Goal: Task Accomplishment & Management: Use online tool/utility

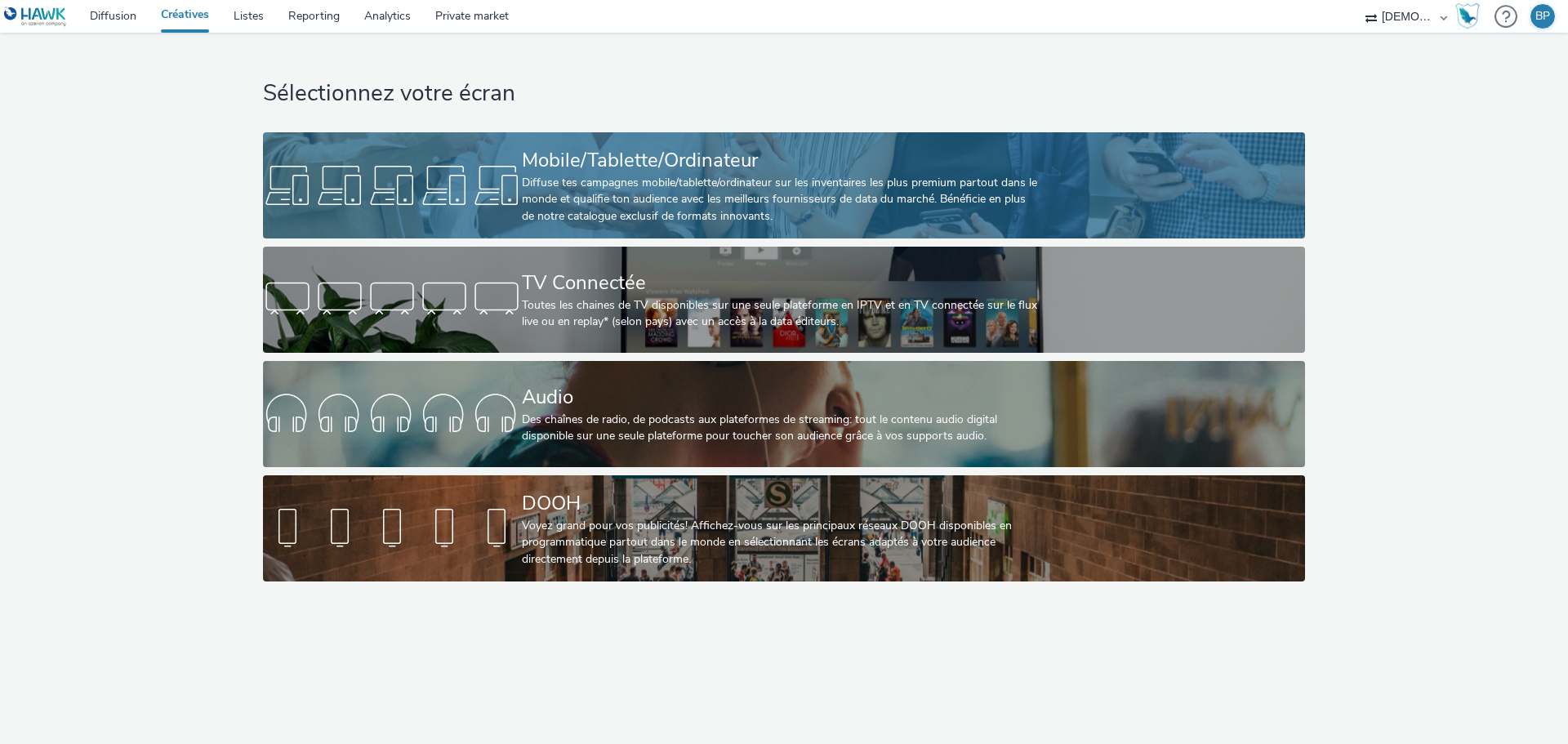
click at [760, 195] on div "Diffuse tes campagnes mobile/tablette/ordinateur sur les inventaires les plus p…" at bounding box center [780, 199] width 518 height 50
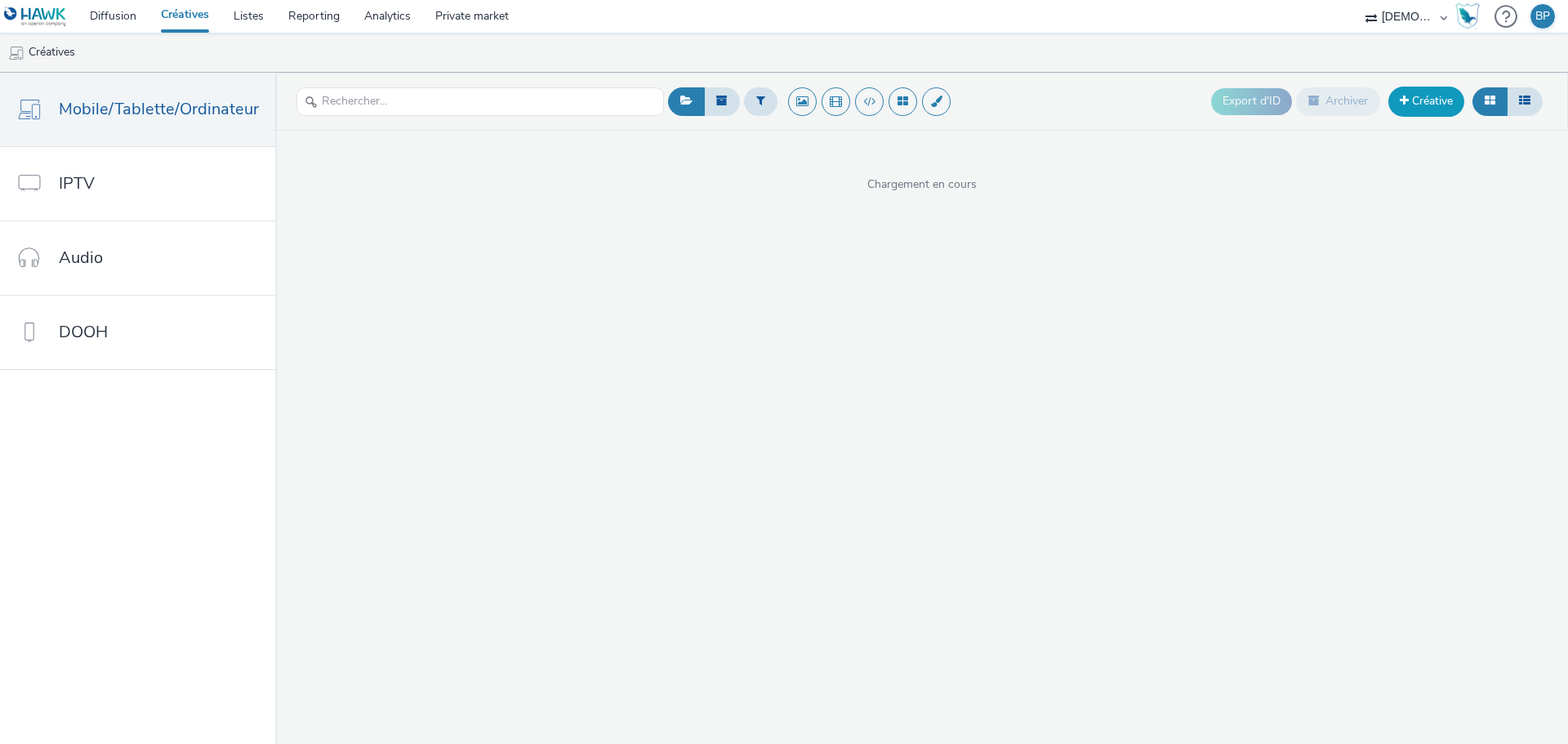
click at [1422, 96] on link "Créative" at bounding box center [1426, 101] width 76 height 30
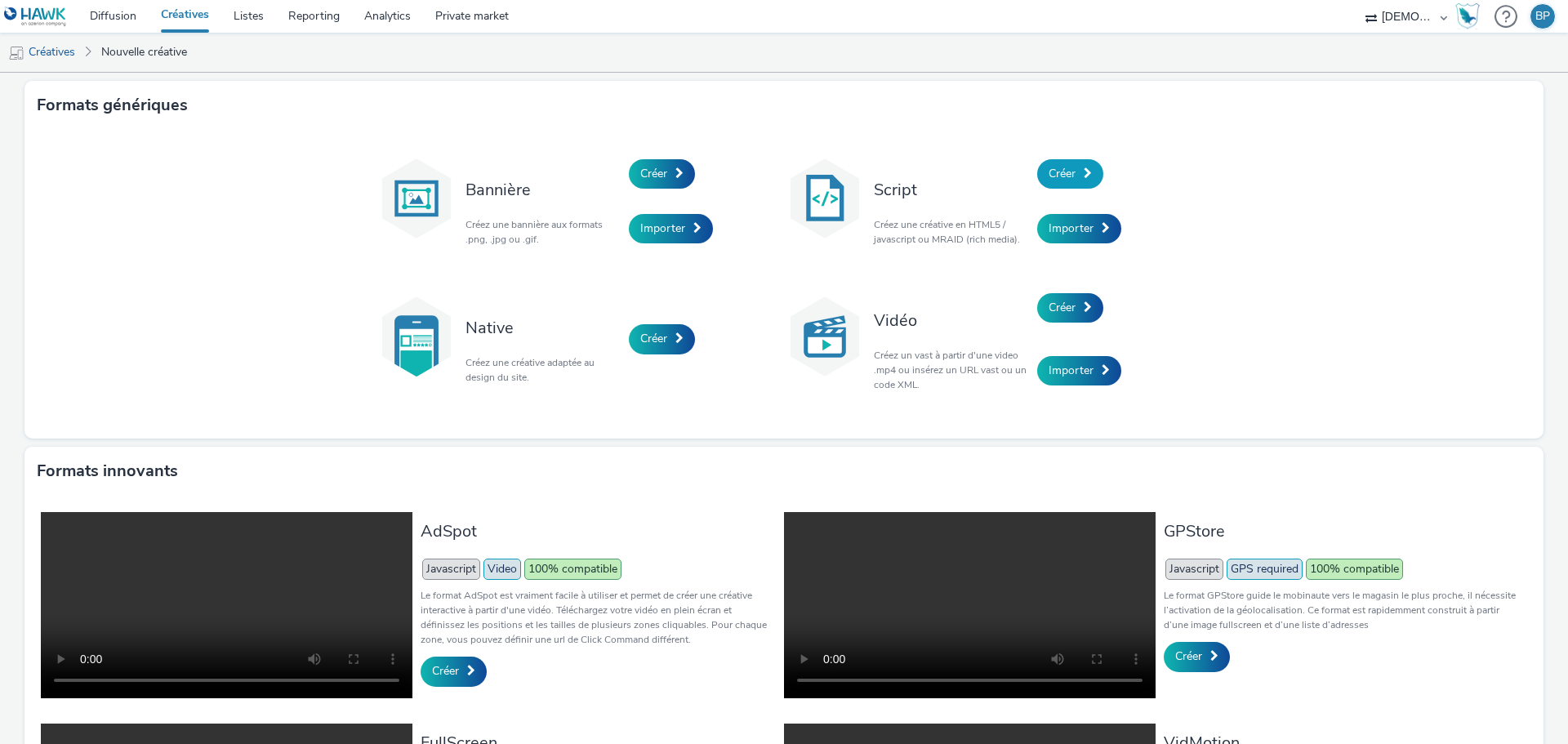
click at [1041, 182] on link "Créer" at bounding box center [1070, 174] width 66 height 30
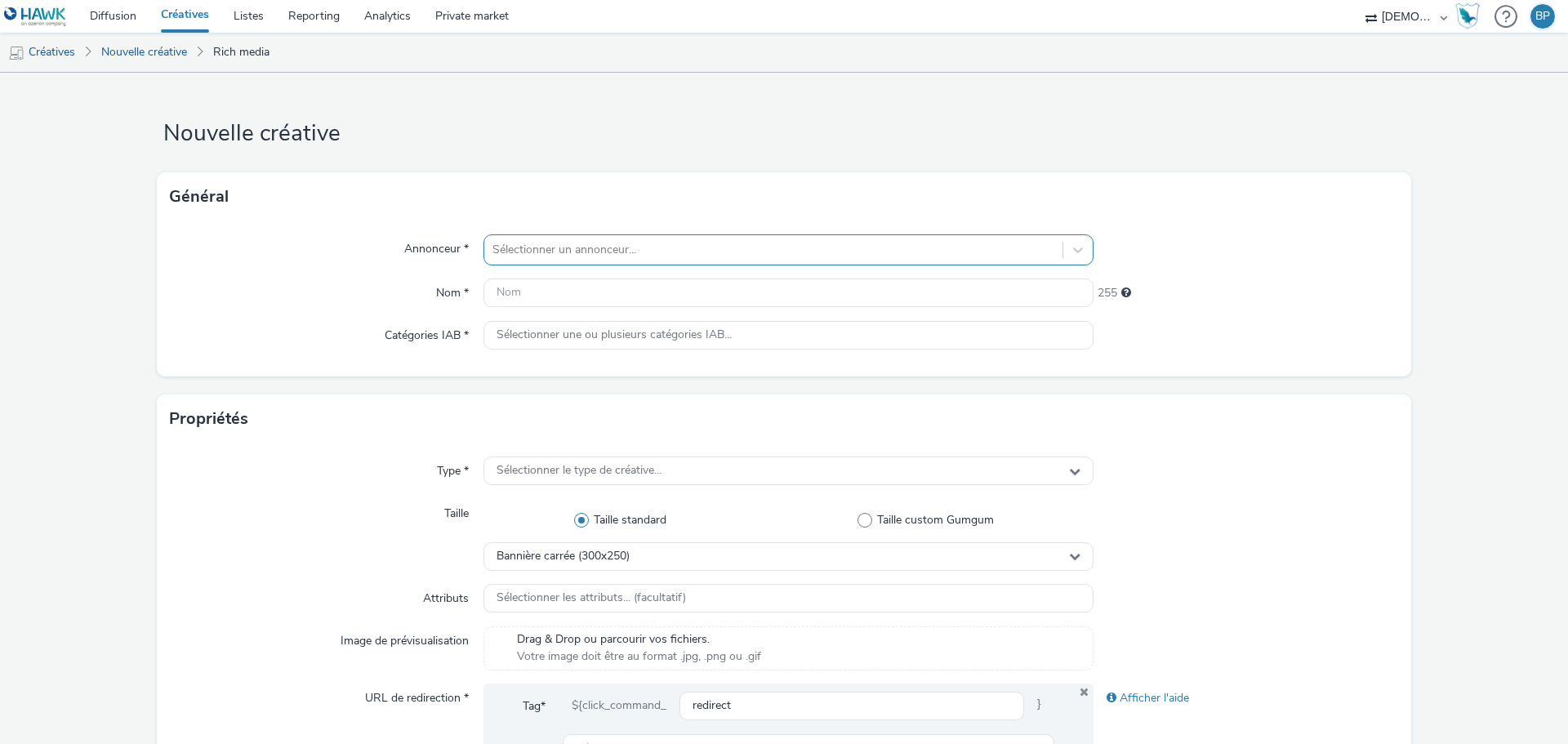
click at [567, 244] on div at bounding box center [773, 249] width 562 height 20
type input "4s p"
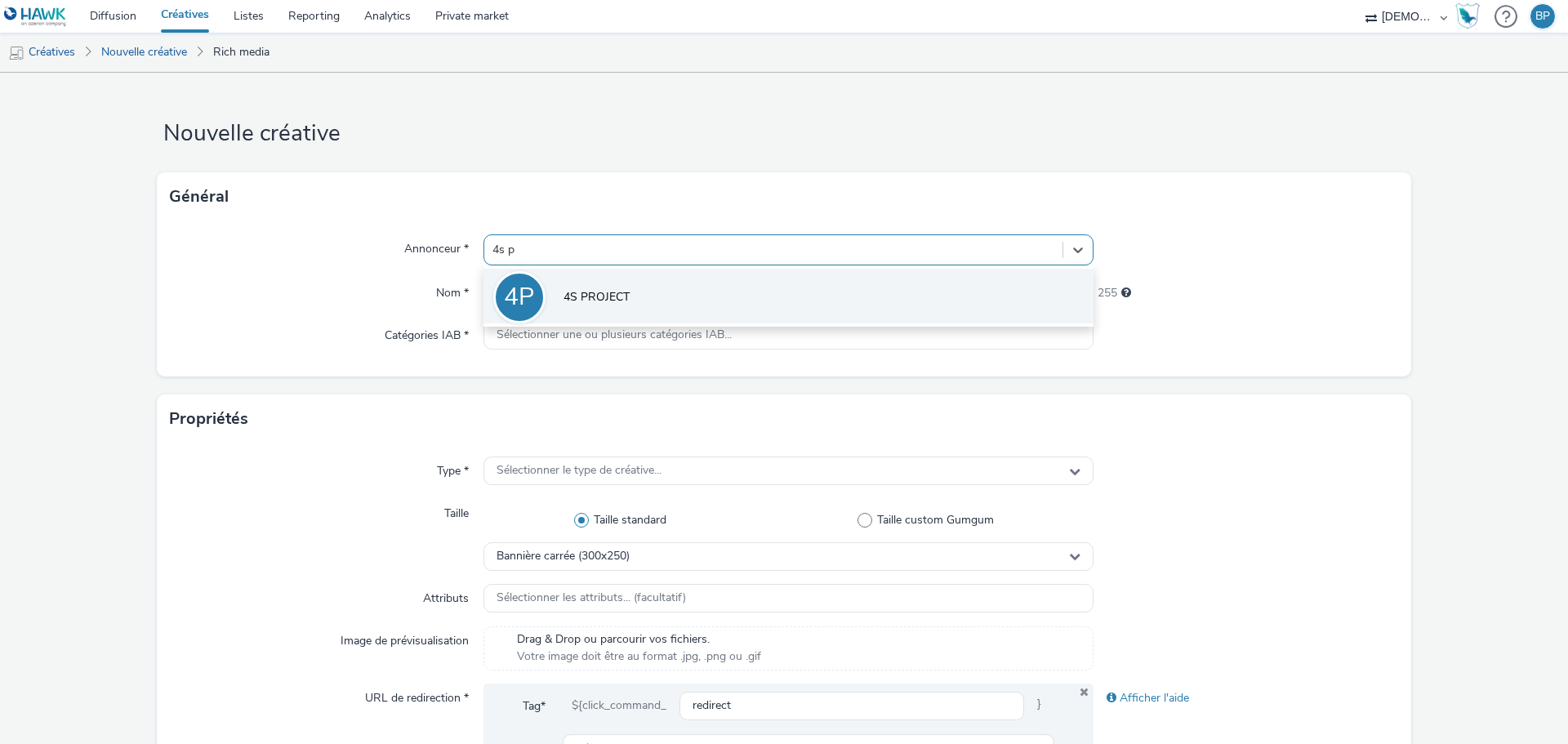
drag, startPoint x: 629, startPoint y: 291, endPoint x: 985, endPoint y: 378, distance: 366.5
click at [629, 290] on li "4P 4S PROJECT" at bounding box center [788, 296] width 610 height 55
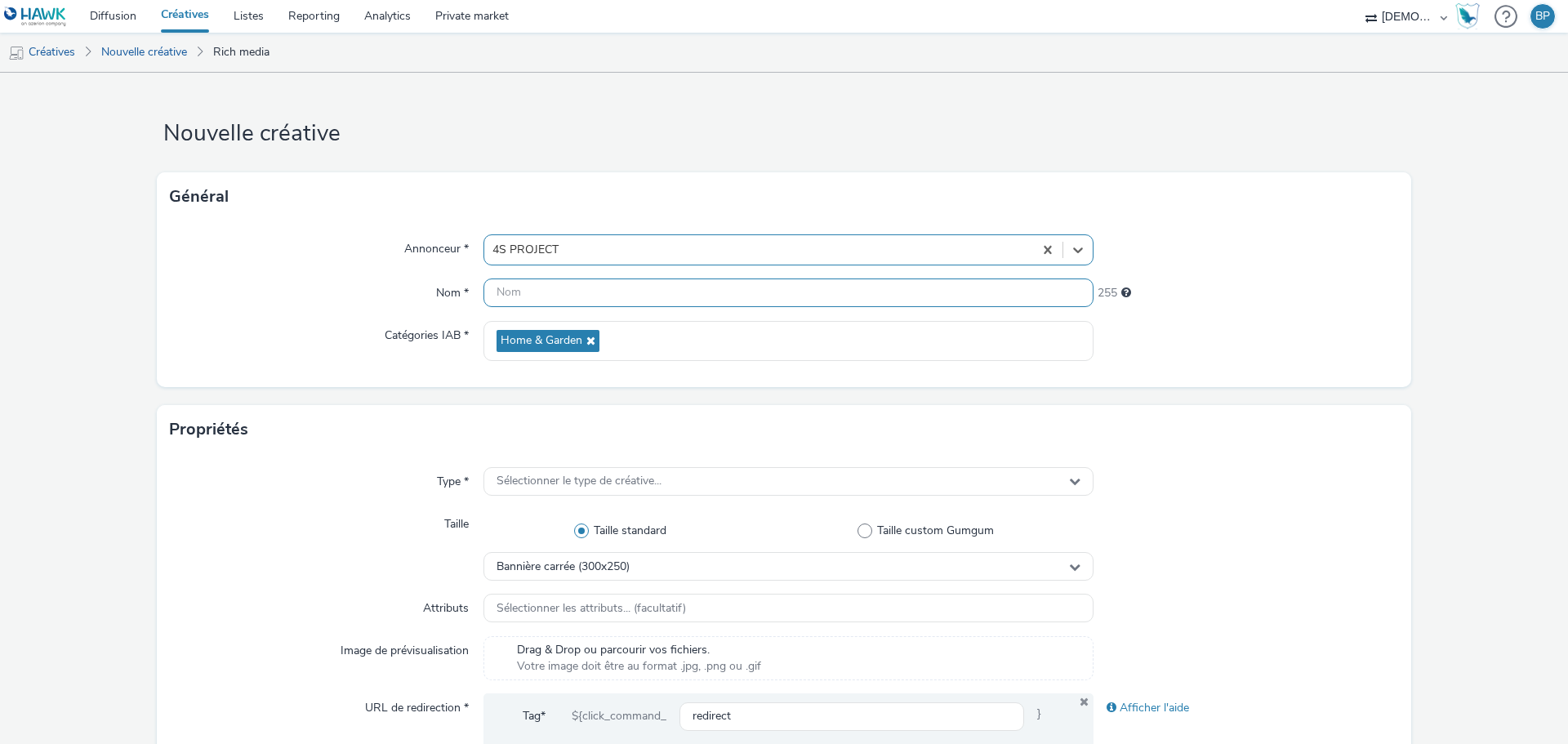
click at [574, 299] on input "text" at bounding box center [788, 293] width 610 height 29
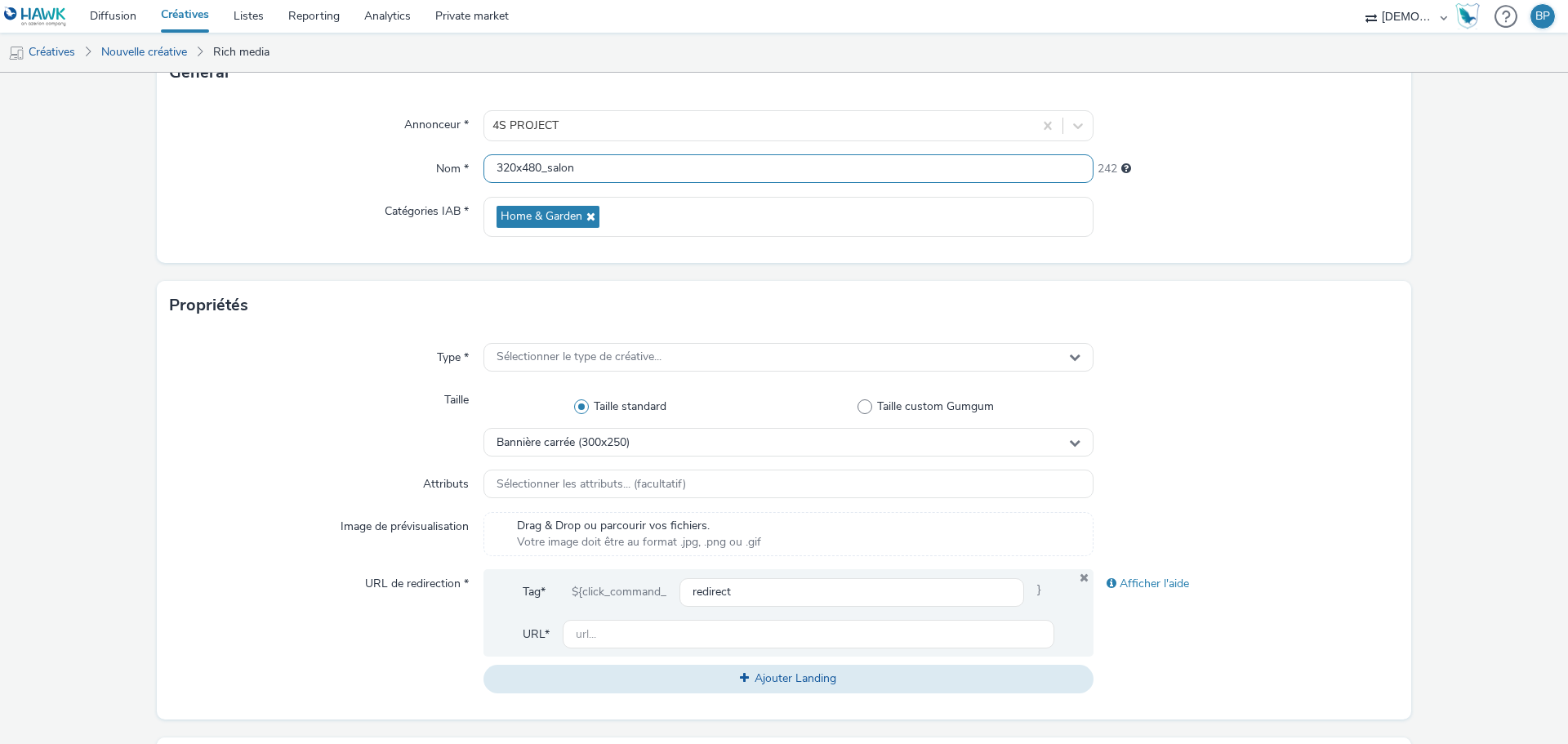
scroll to position [245, 0]
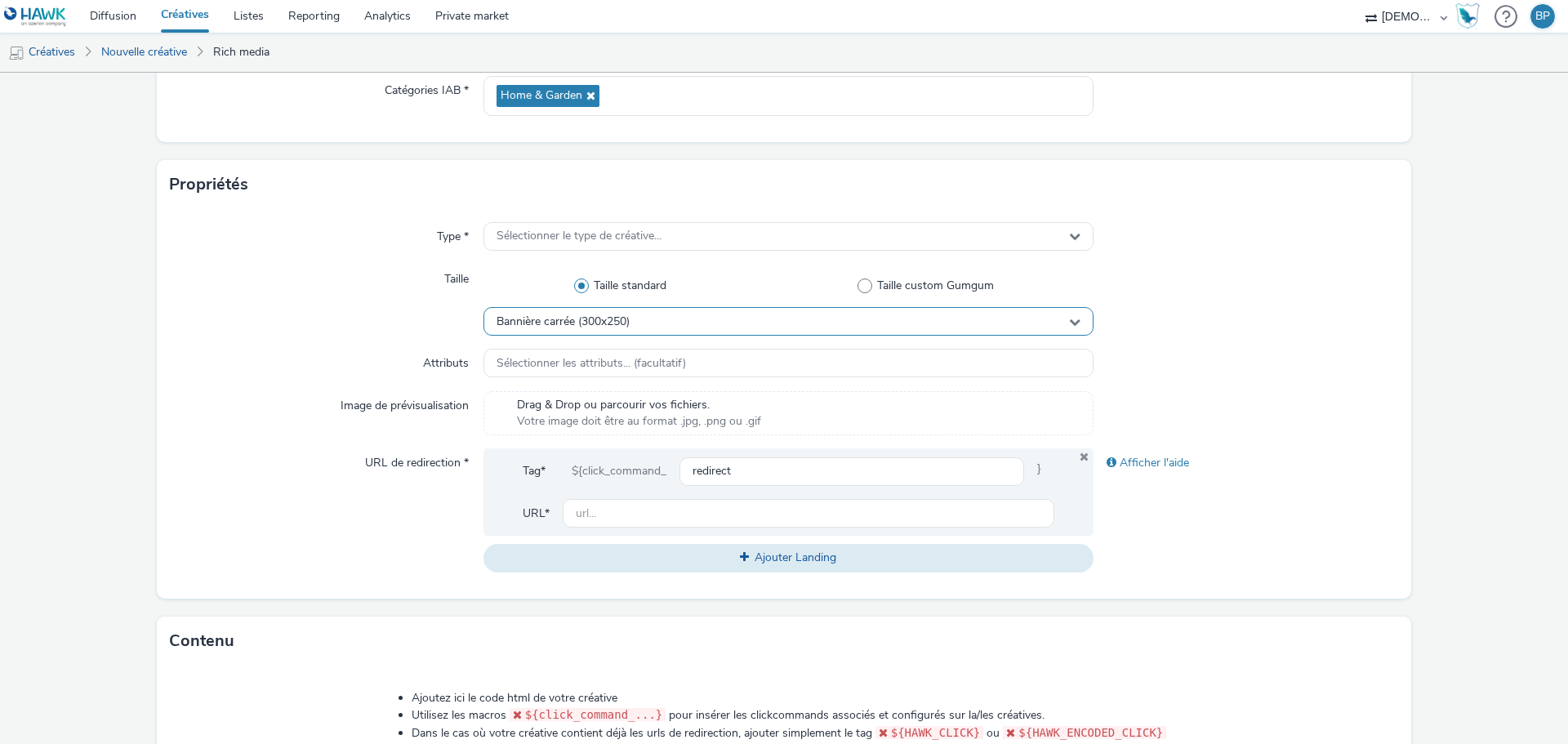
type input "320x480_salon"
click at [629, 318] on span "Bannière carrée (300x250)" at bounding box center [563, 322] width 133 height 14
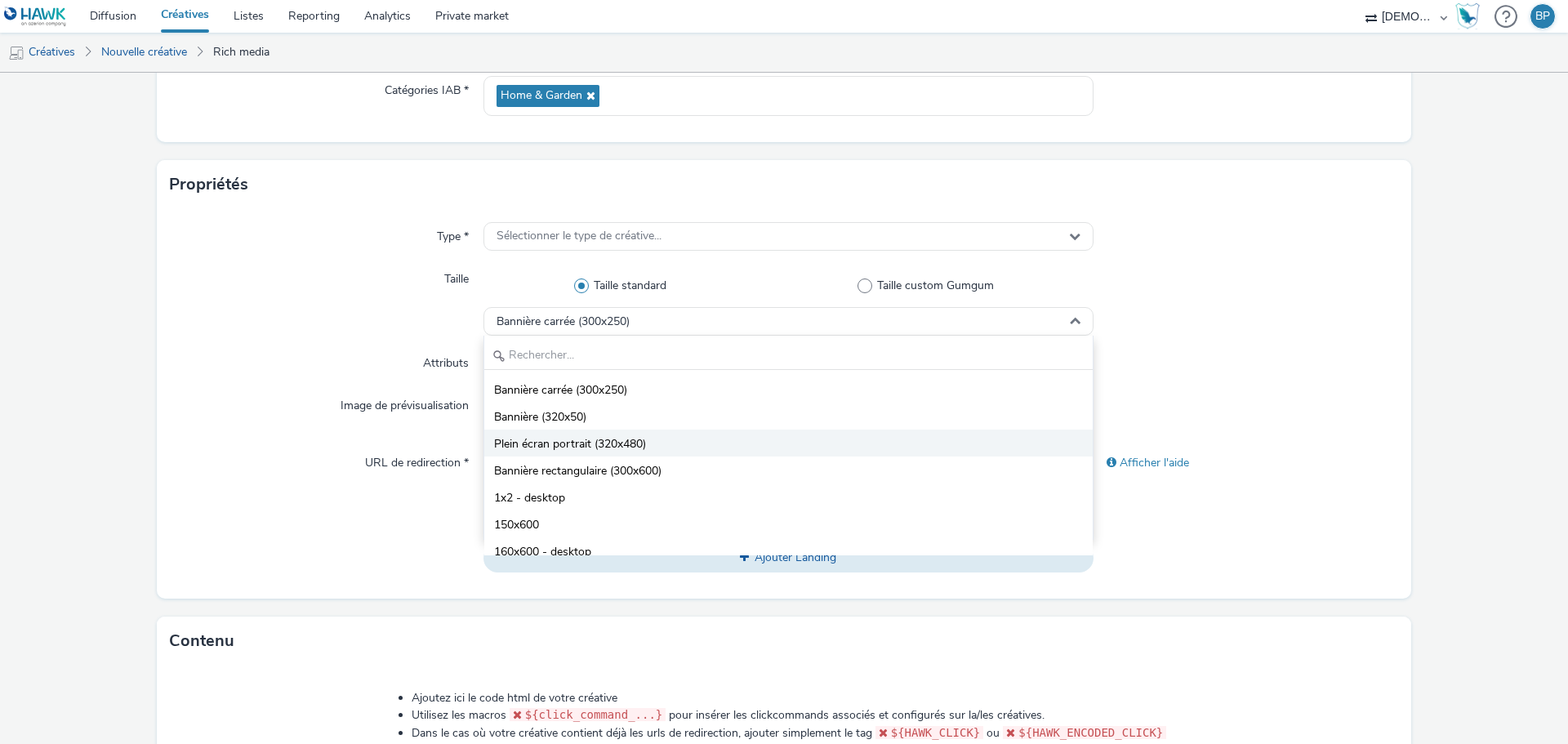
click at [638, 439] on span "Plein écran portrait (320x480)" at bounding box center [570, 444] width 152 height 16
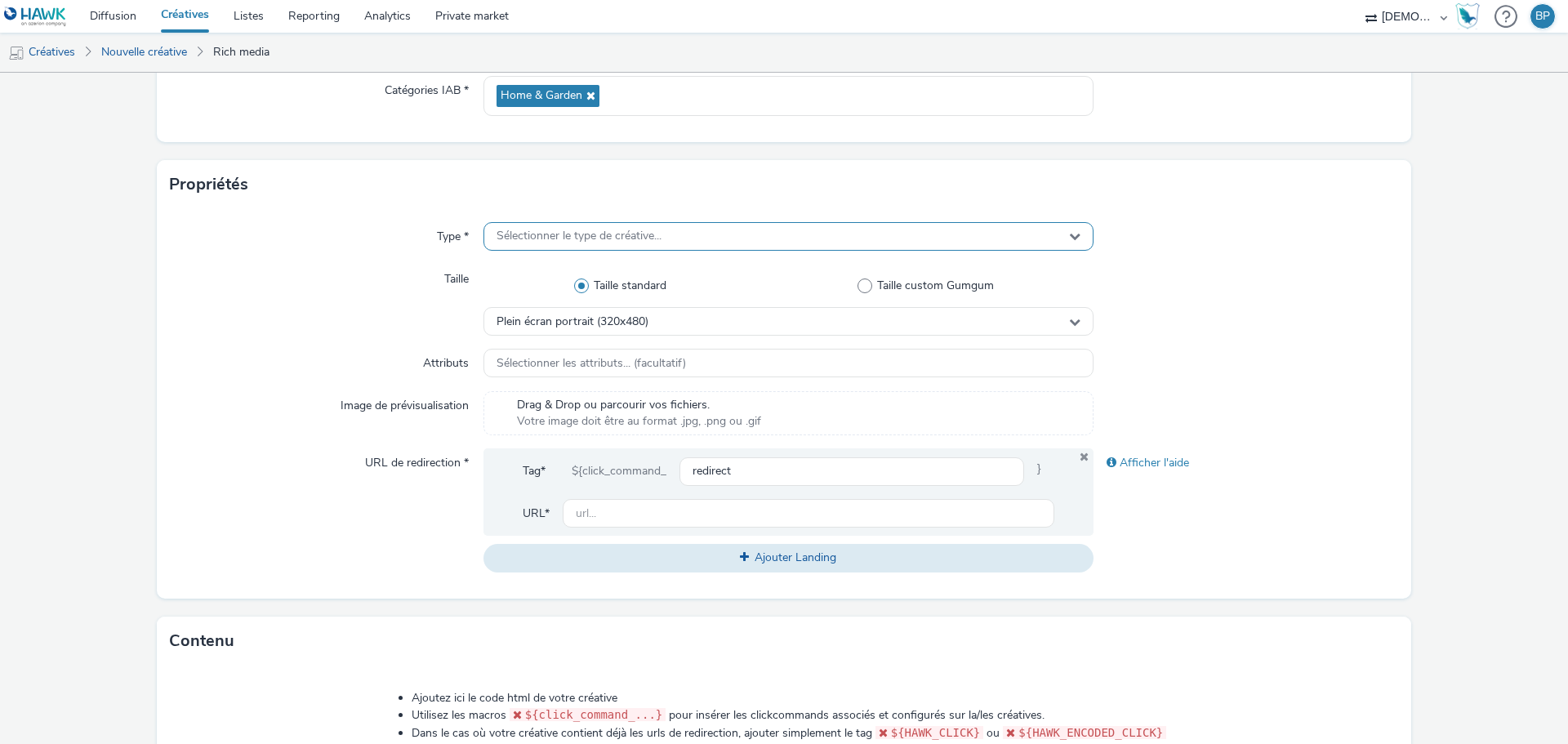
click at [554, 237] on span "Sélectionner le type de créative..." at bounding box center [579, 237] width 165 height 14
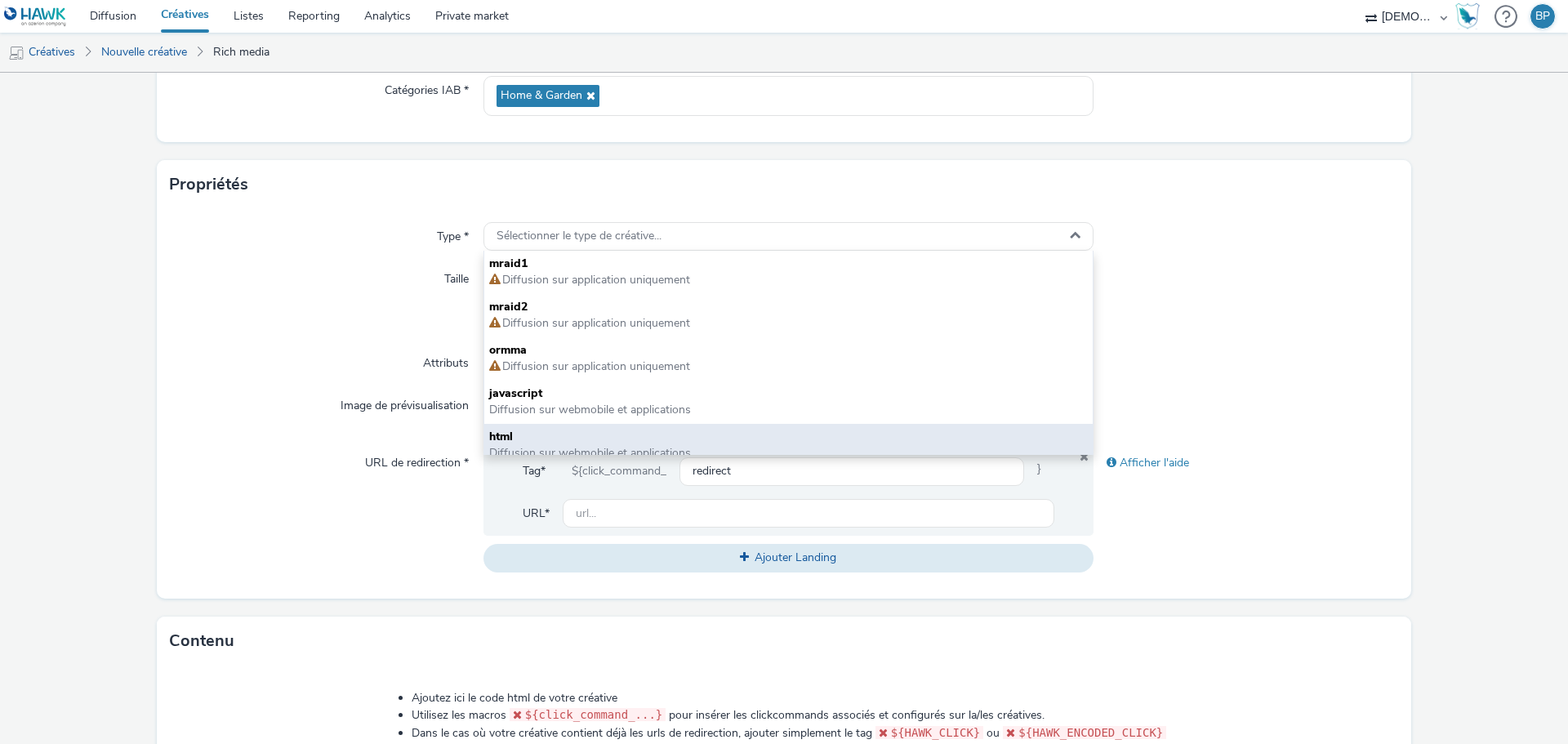
drag, startPoint x: 555, startPoint y: 433, endPoint x: 700, endPoint y: 431, distance: 145.0
click at [555, 434] on span "html" at bounding box center [789, 437] width 599 height 16
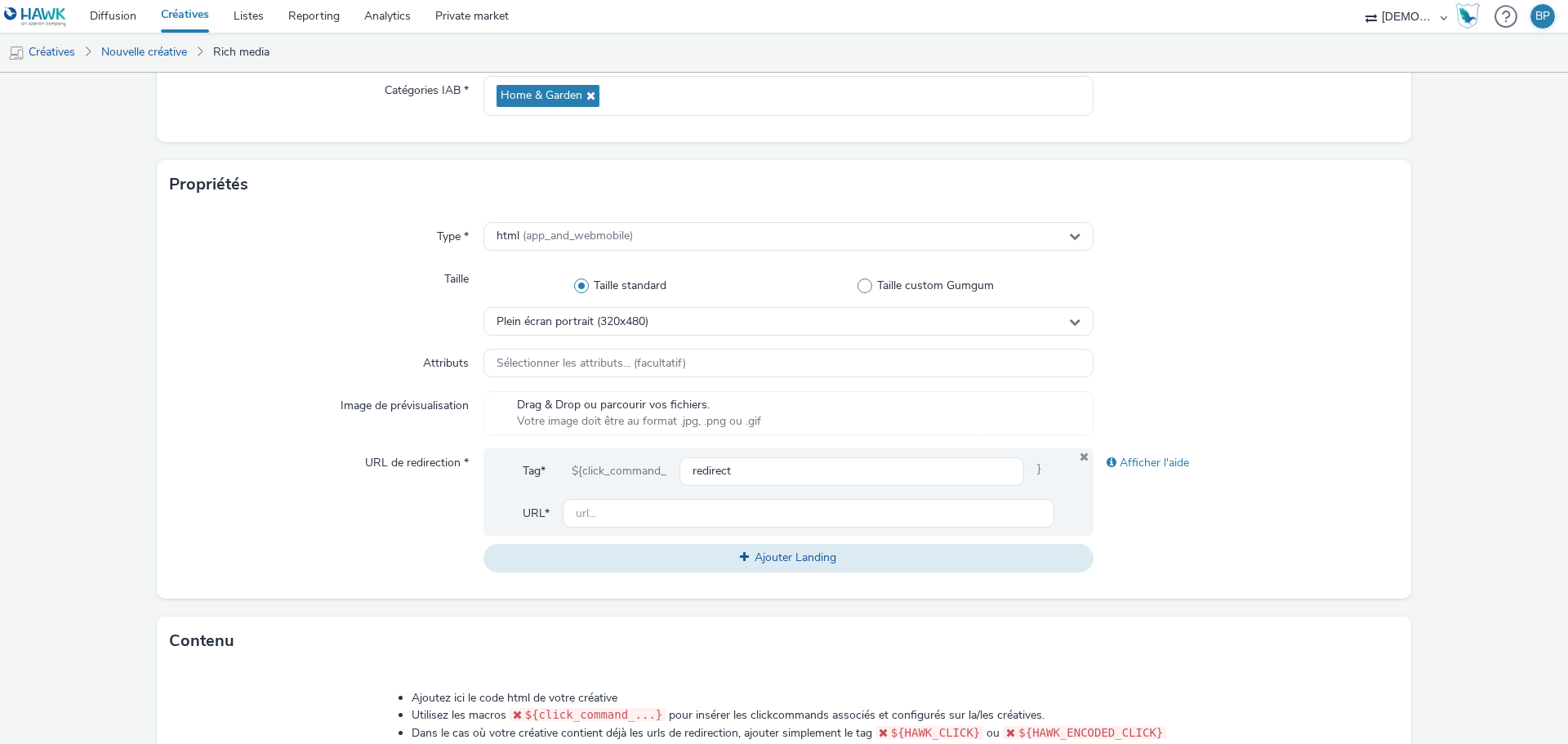
click at [1382, 329] on div at bounding box center [1247, 300] width 305 height 71
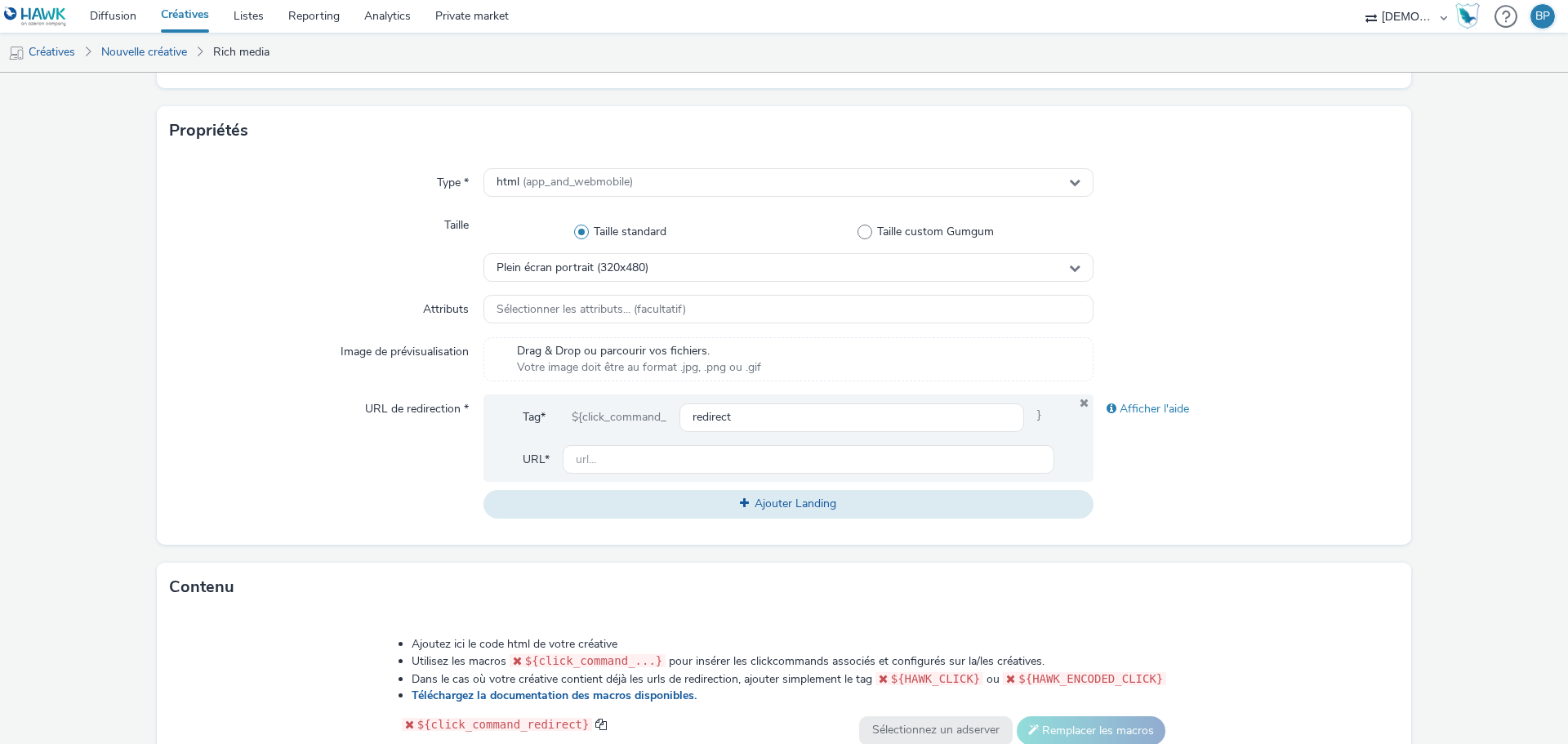
scroll to position [327, 0]
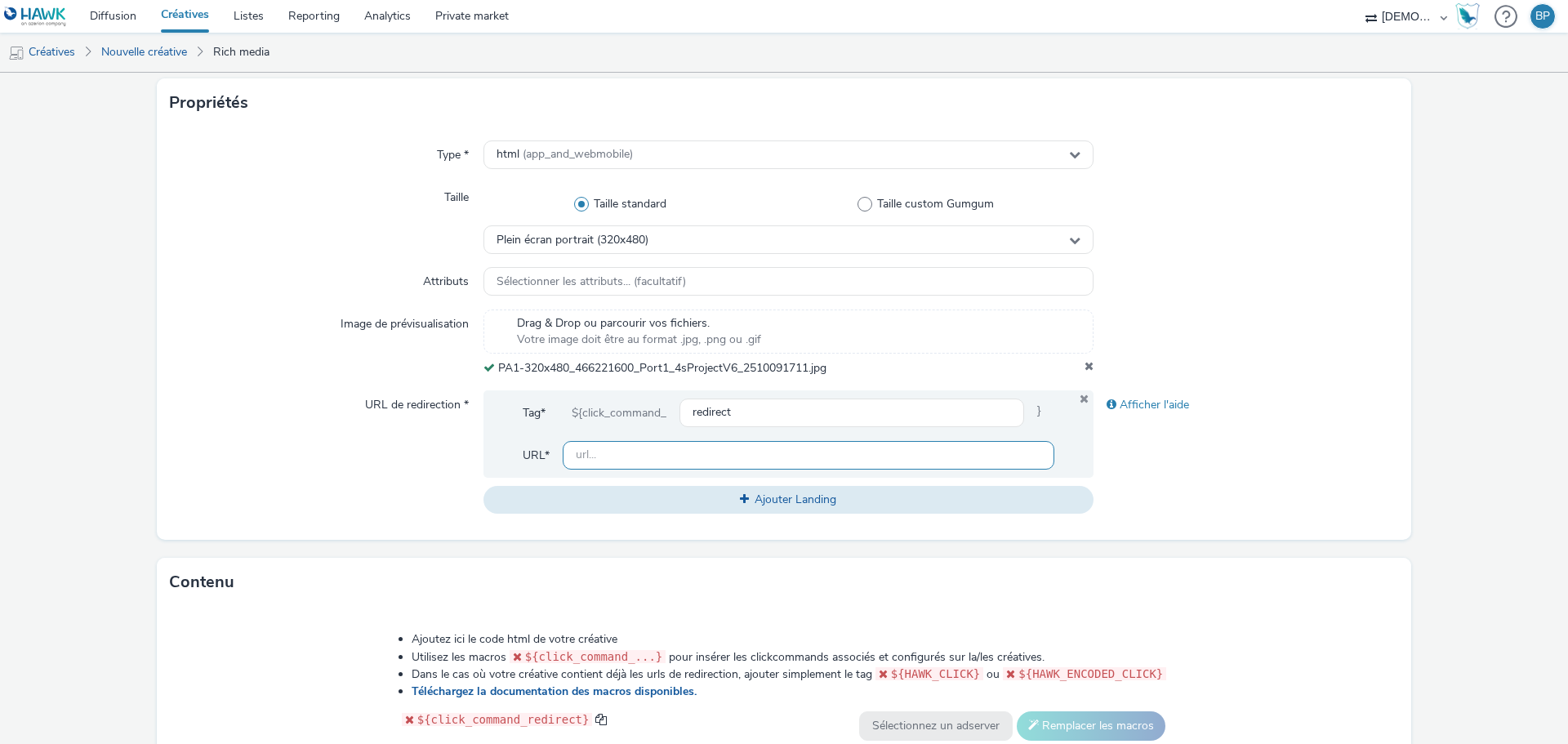
drag, startPoint x: 661, startPoint y: 455, endPoint x: 720, endPoint y: 442, distance: 60.4
click at [661, 455] on input "text" at bounding box center [809, 456] width 492 height 29
paste input "[URL][DOMAIN_NAME]"
type input "[URL][DOMAIN_NAME]"
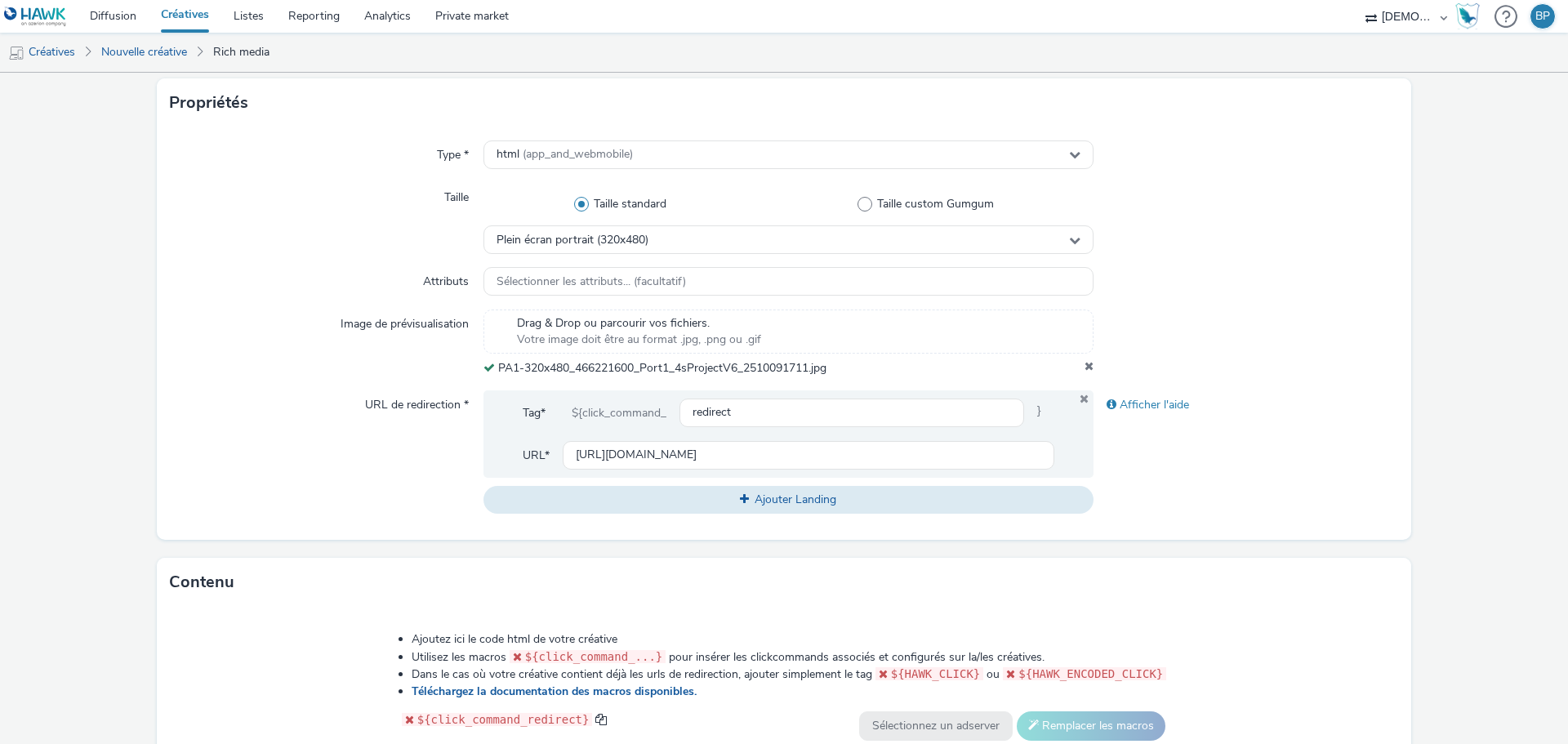
click at [1365, 331] on div at bounding box center [1247, 343] width 305 height 67
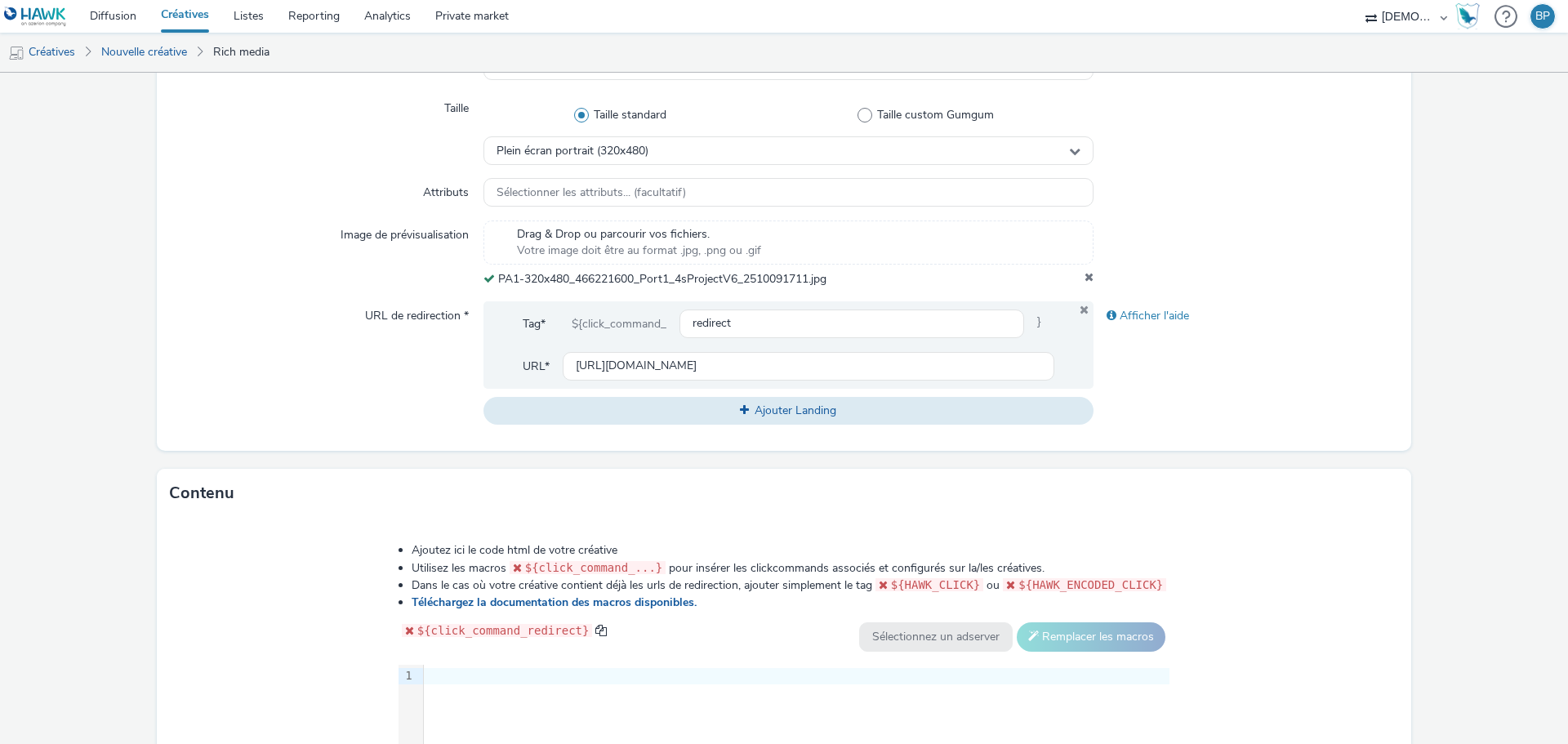
scroll to position [691, 0]
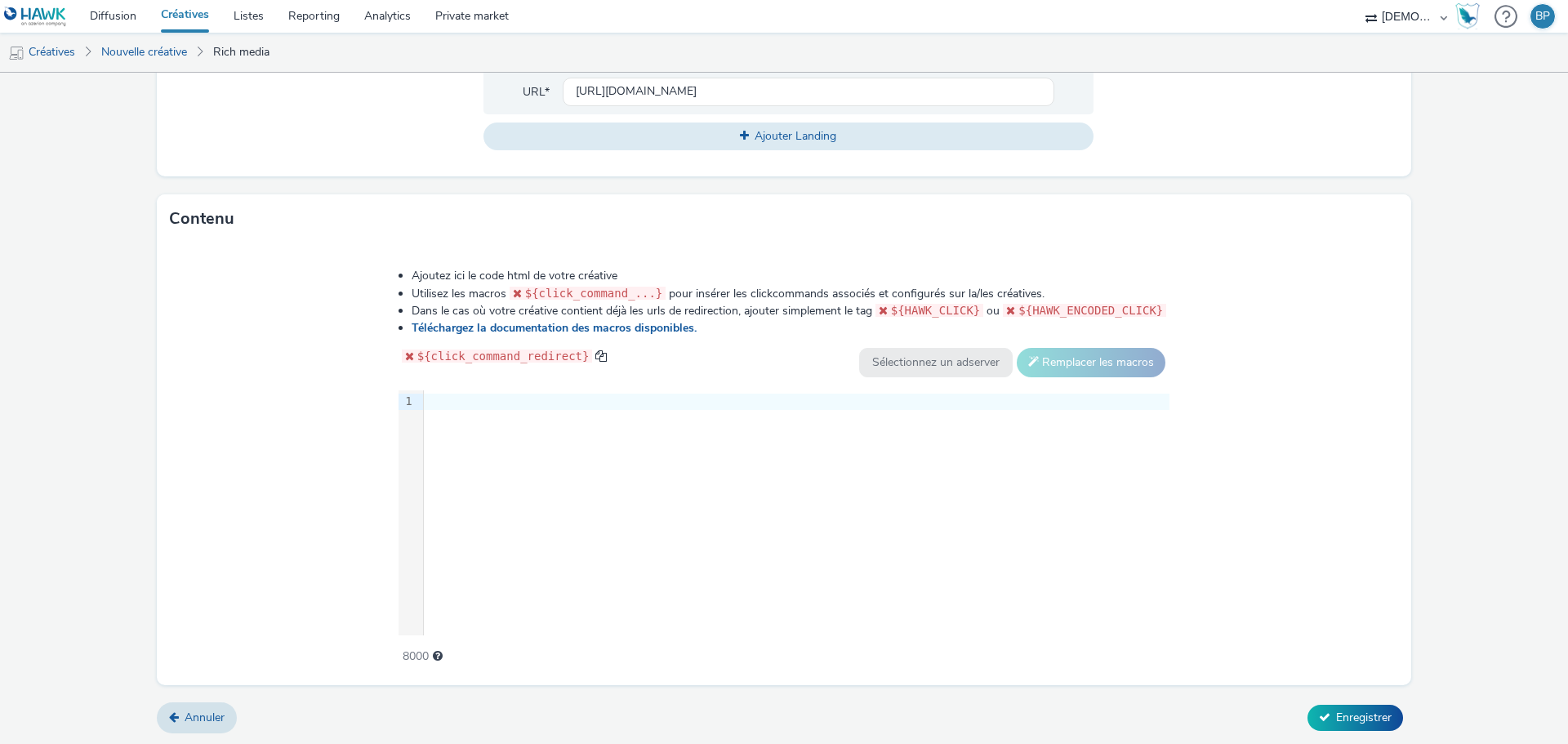
click at [1247, 445] on div "Ajoutez ici le code html de votre créative Utilisez les macros ${click_command_…" at bounding box center [784, 464] width 1254 height 441
click at [531, 384] on div "Ajoutez ici le code html de votre créative Utilisez les macros ${click_command_…" at bounding box center [784, 457] width 890 height 402
click at [533, 396] on div at bounding box center [796, 401] width 745 height 16
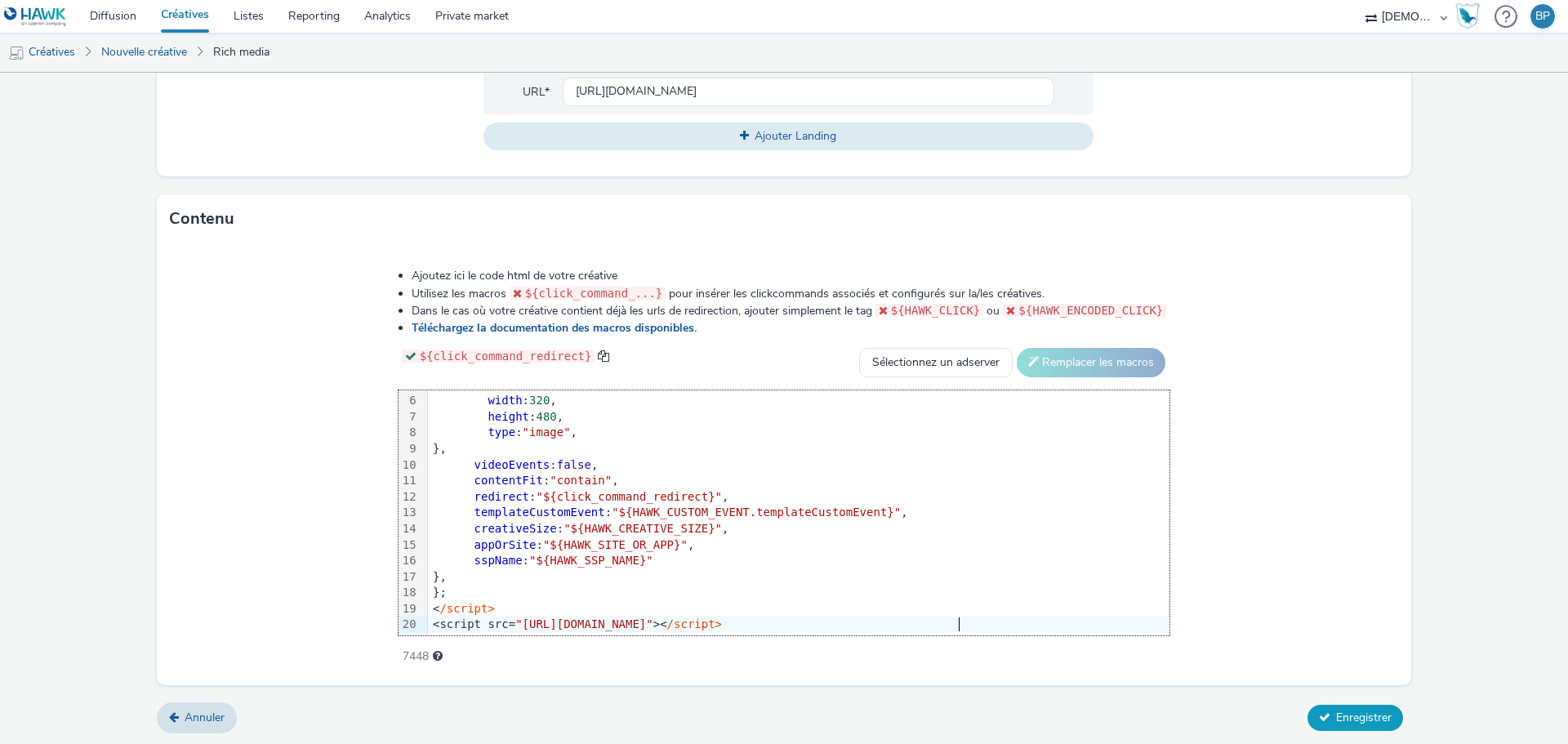
click at [1324, 708] on button "Enregistrer" at bounding box center [1355, 718] width 96 height 26
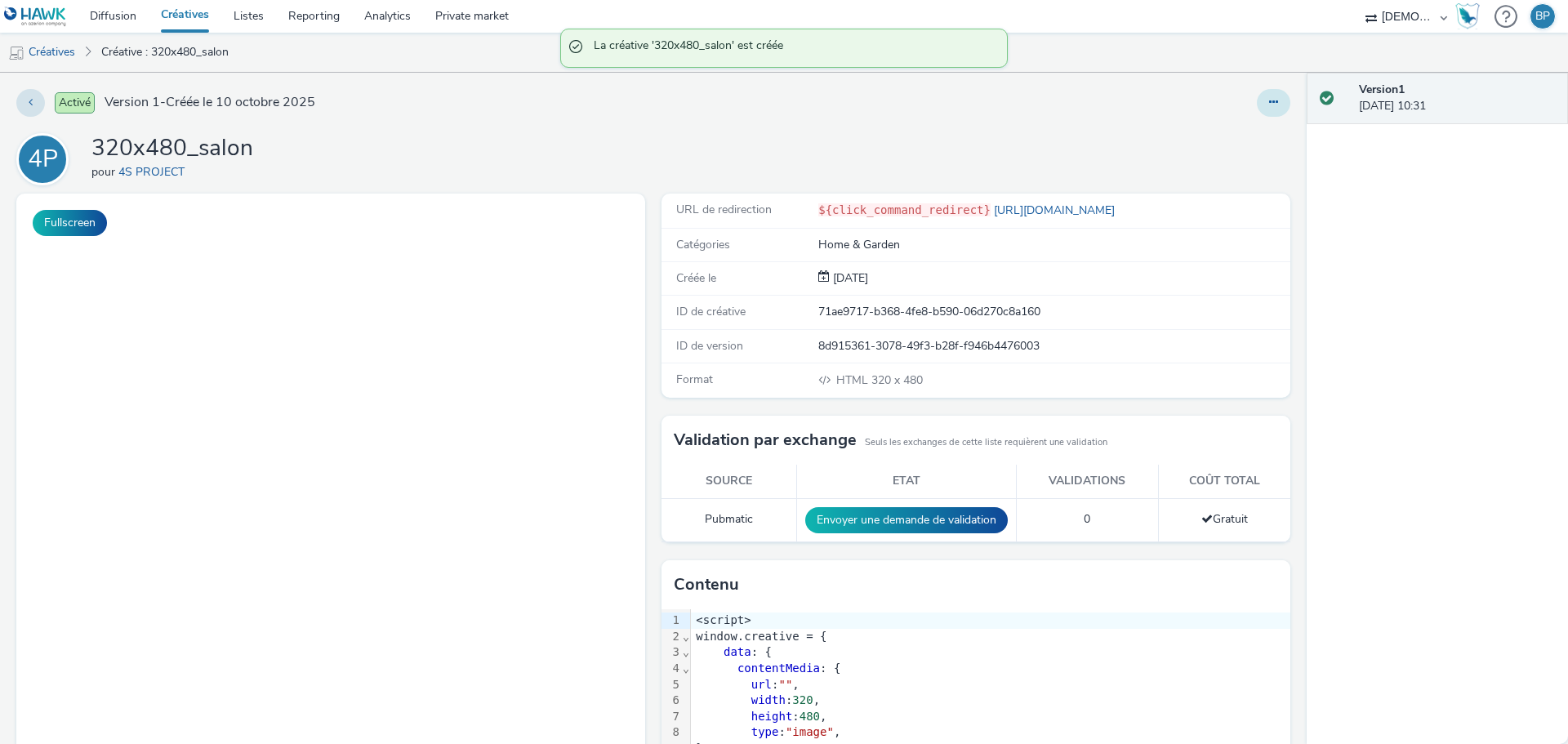
click at [1261, 94] on button at bounding box center [1273, 103] width 33 height 28
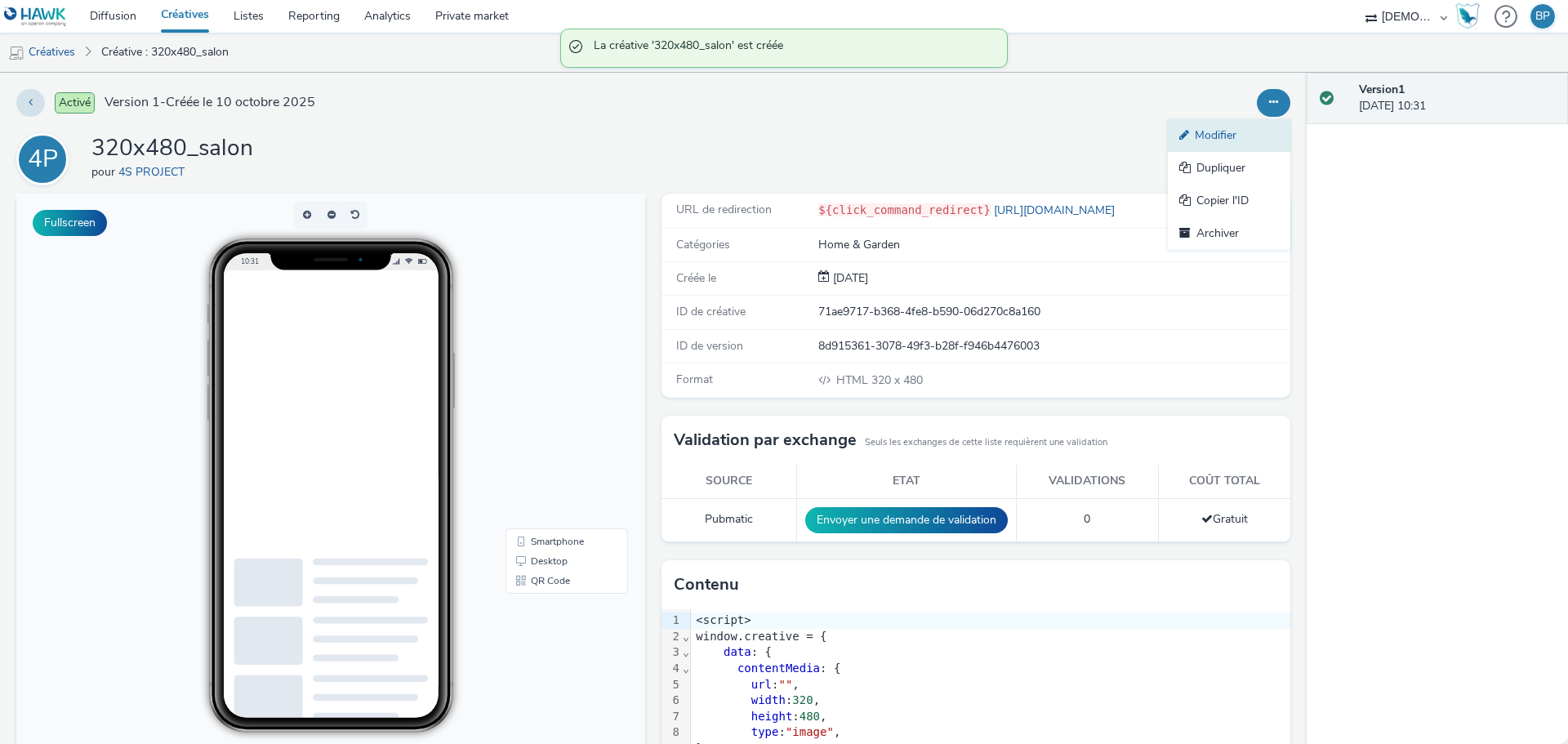
click at [1236, 137] on link "Modifier" at bounding box center [1229, 136] width 122 height 33
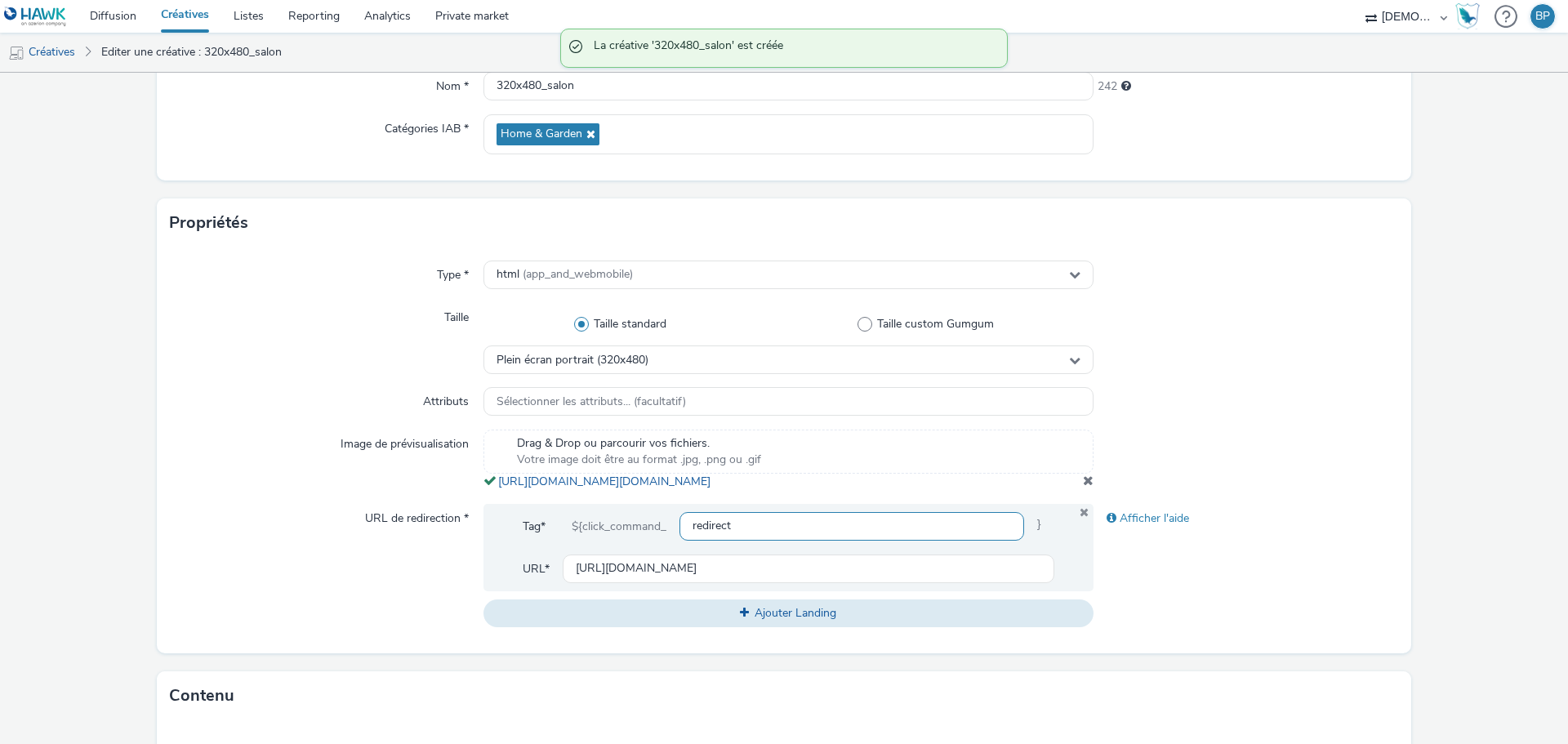
scroll to position [327, 0]
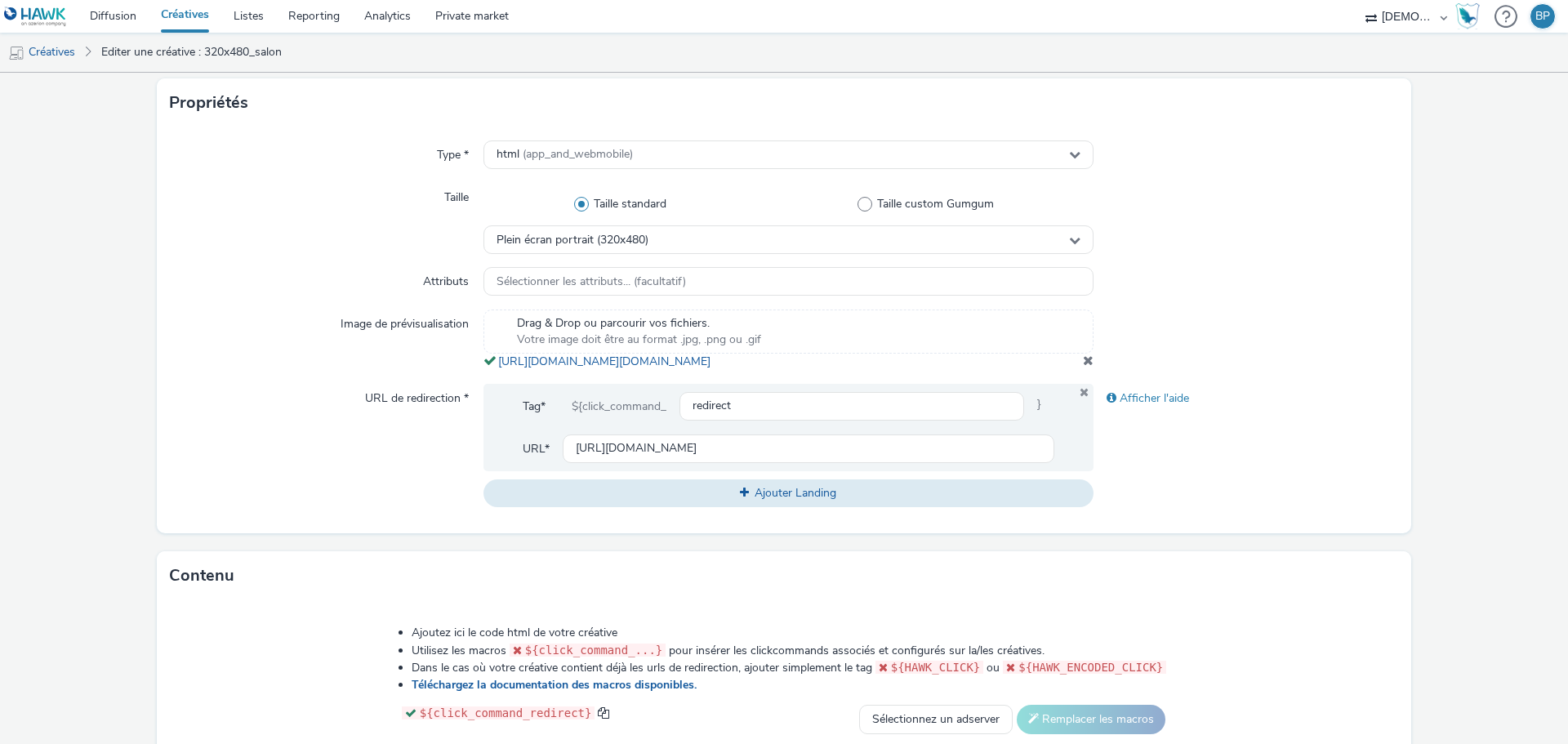
copy link "[URL][DOMAIN_NAME][DOMAIN_NAME]"
drag, startPoint x: 868, startPoint y: 383, endPoint x: 493, endPoint y: 361, distance: 375.6
click at [493, 361] on div "Drag & Drop ou parcourir vos fichiers. Votre image doit être au format .jpg, .p…" at bounding box center [788, 339] width 610 height 60
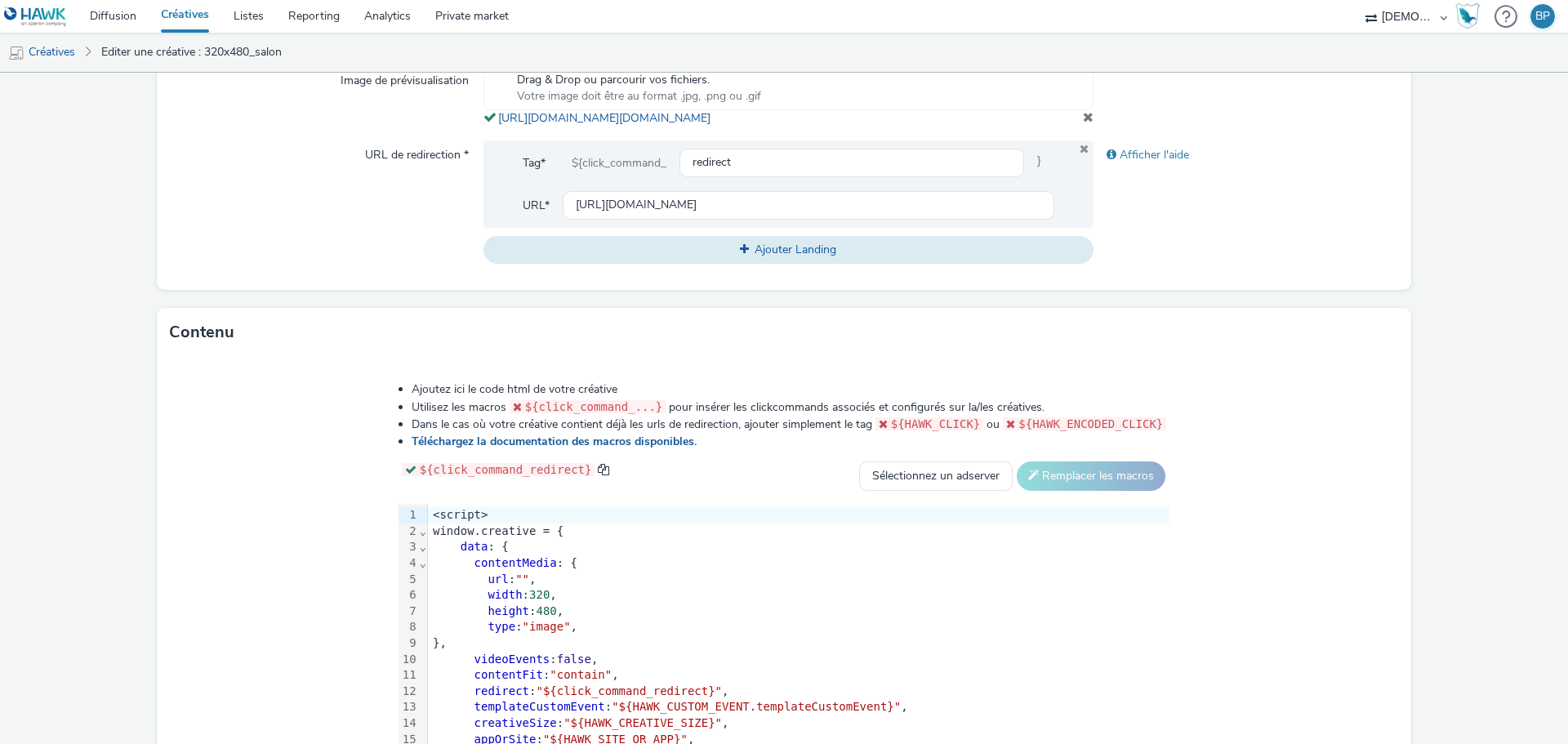
scroll to position [700, 0]
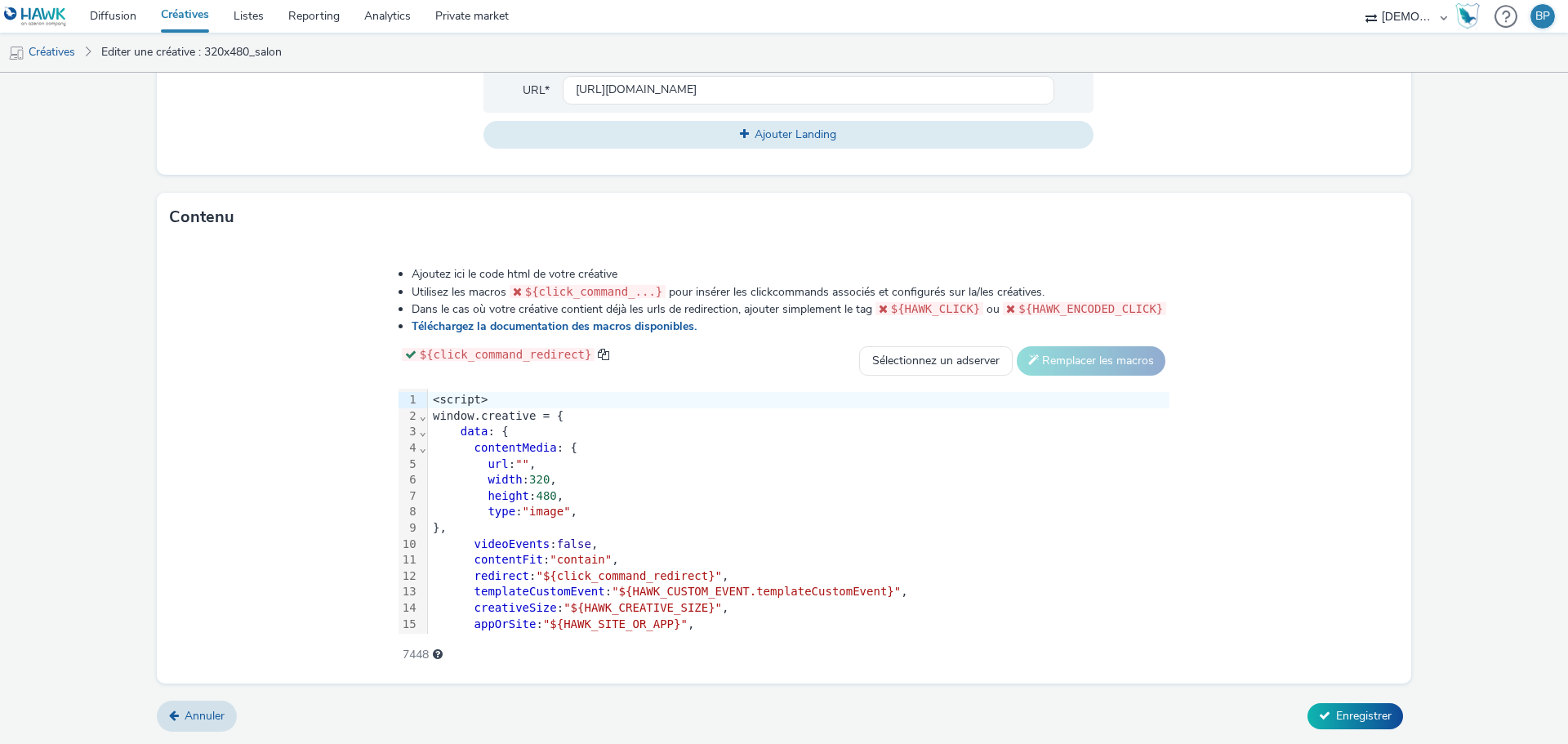
click at [520, 460] on span """" at bounding box center [522, 463] width 14 height 13
click at [522, 459] on span """" at bounding box center [522, 463] width 14 height 13
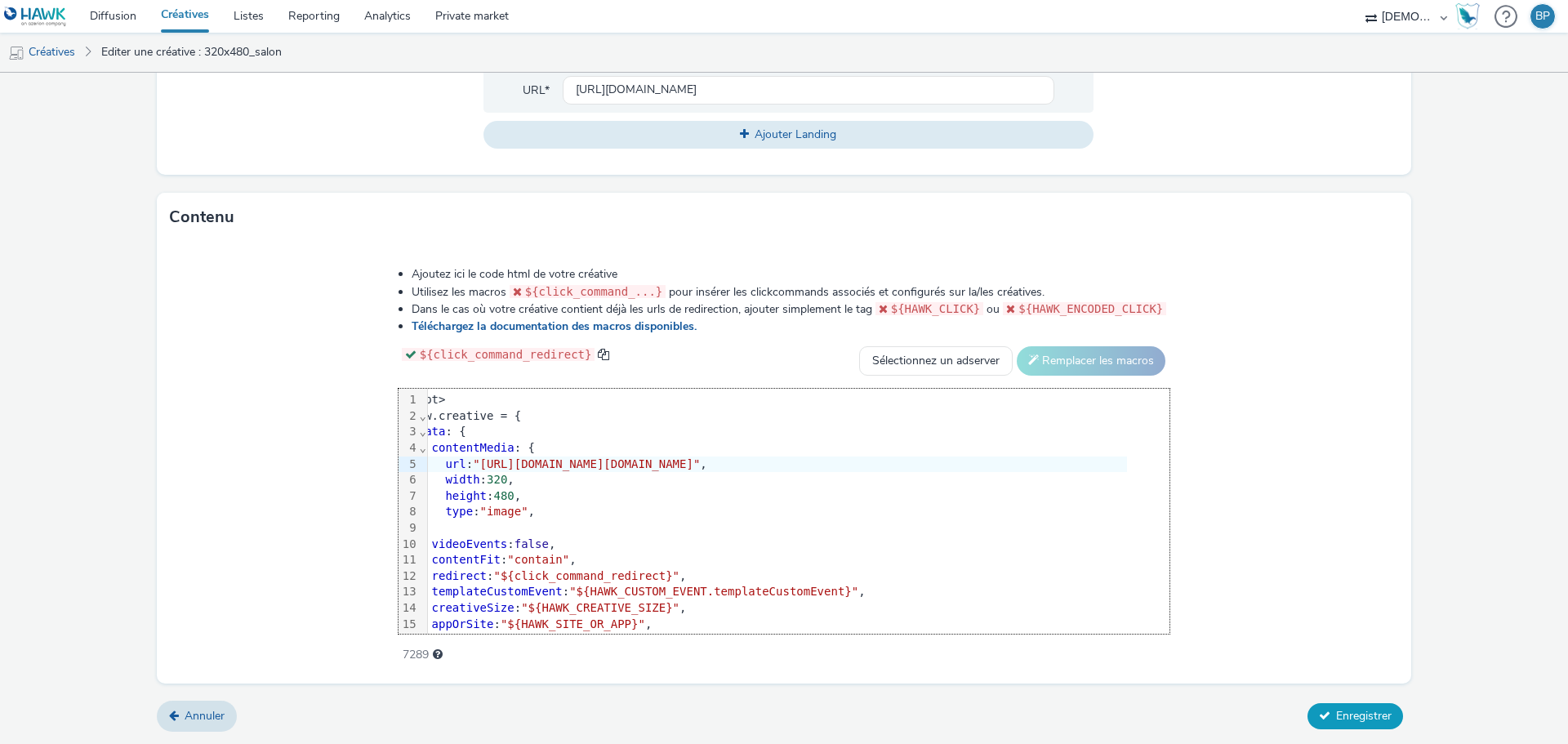
click at [1336, 721] on span "Enregistrer" at bounding box center [1364, 716] width 55 height 15
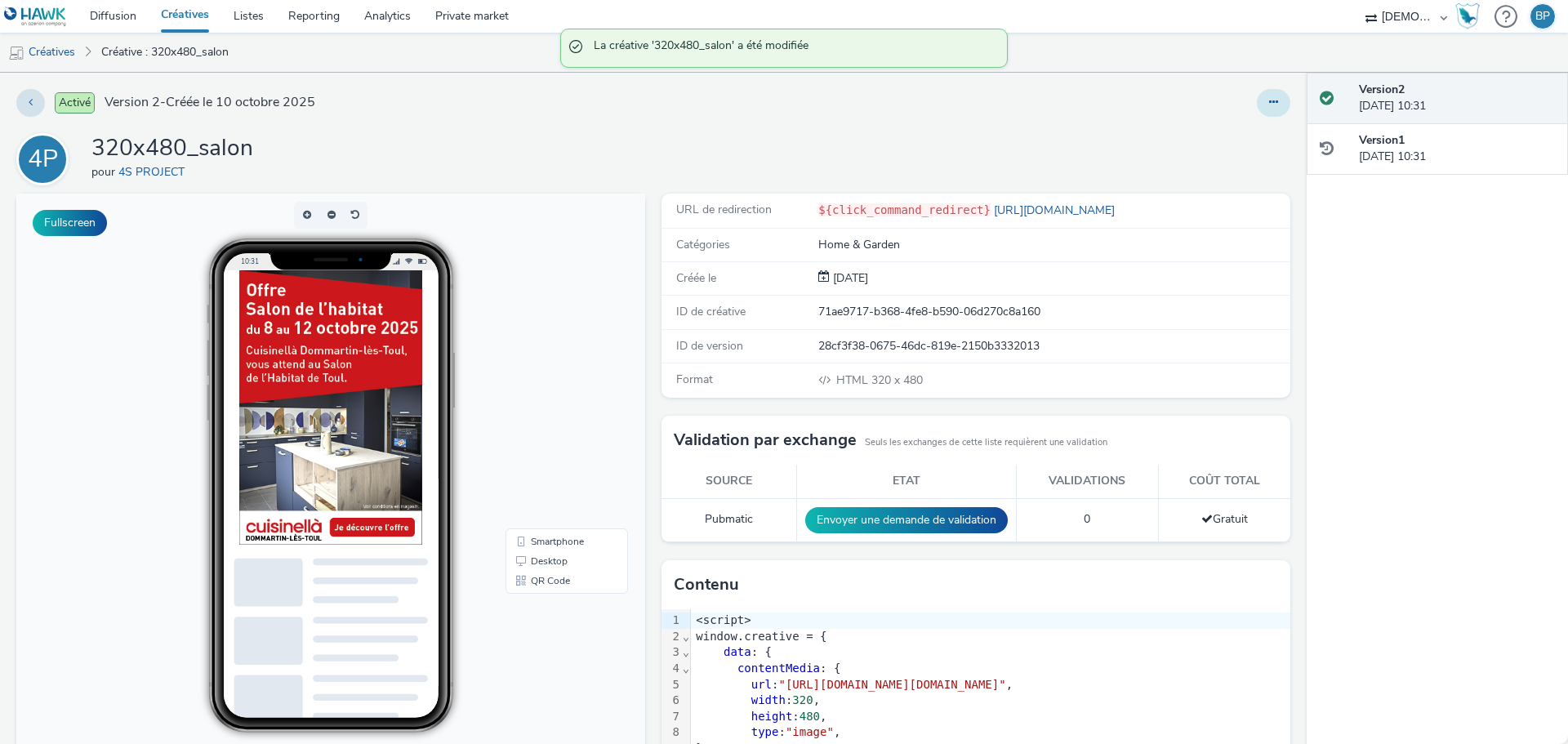
click at [1269, 103] on button at bounding box center [1273, 103] width 33 height 28
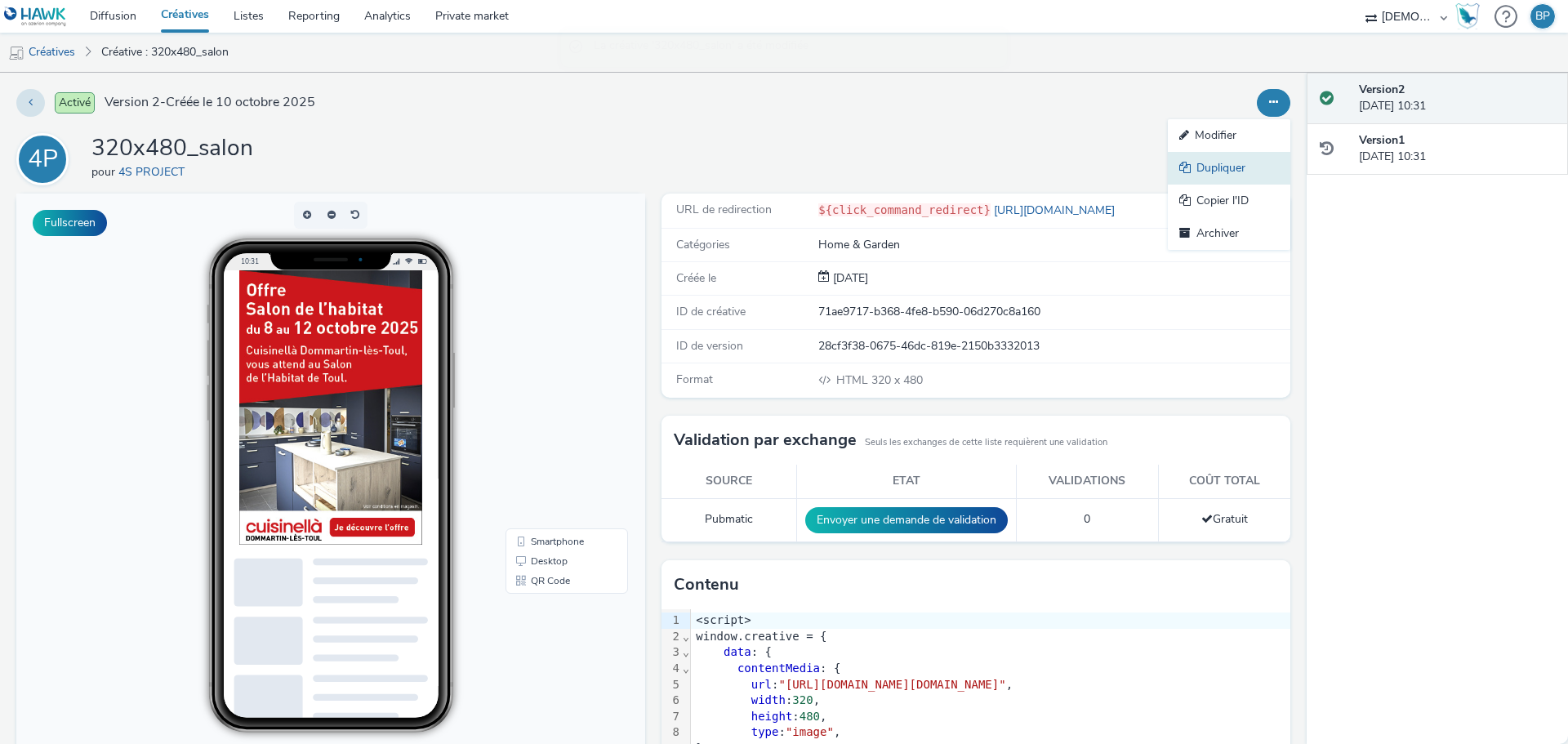
click at [1221, 171] on link "Dupliquer" at bounding box center [1229, 168] width 122 height 33
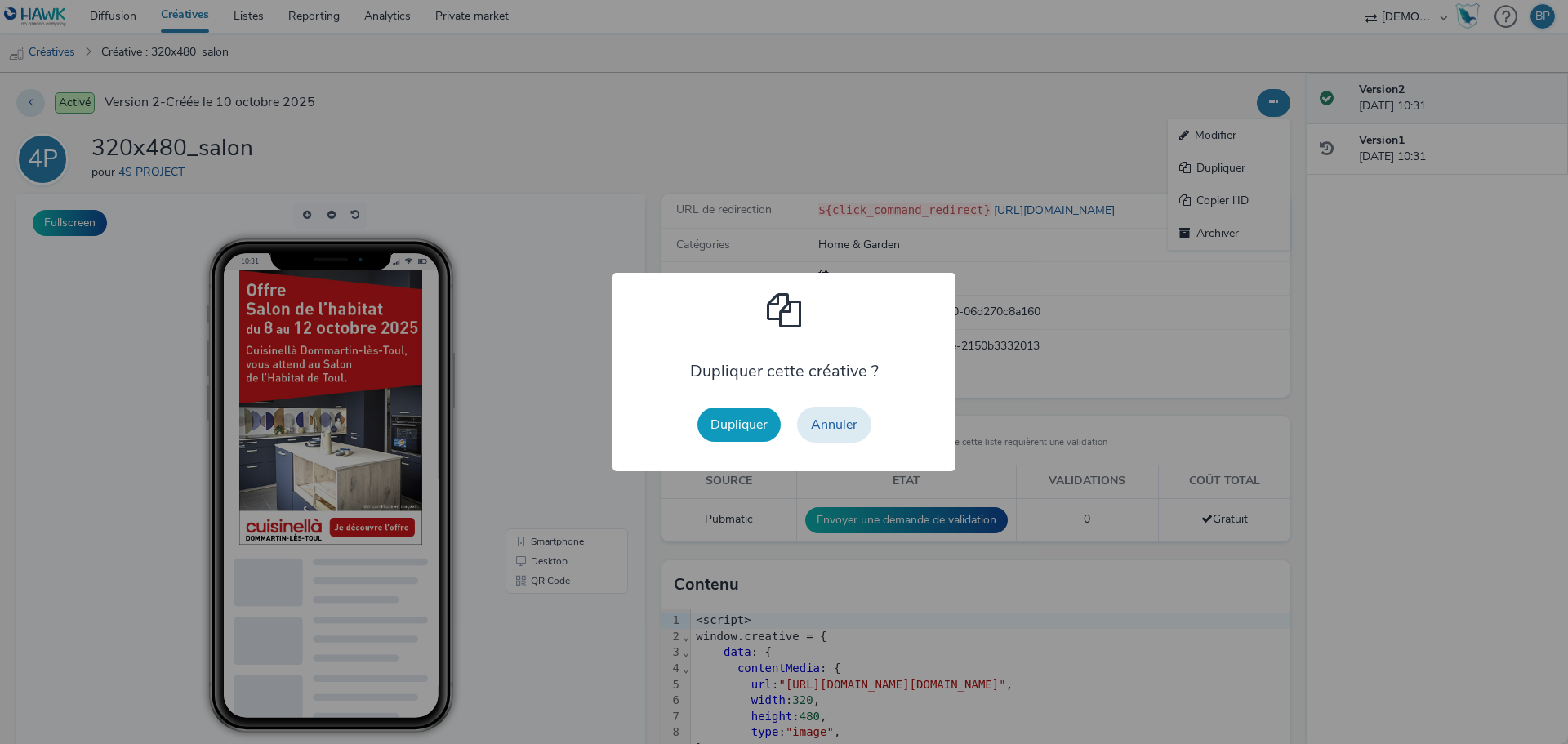
click at [714, 412] on button "Dupliquer" at bounding box center [739, 425] width 83 height 34
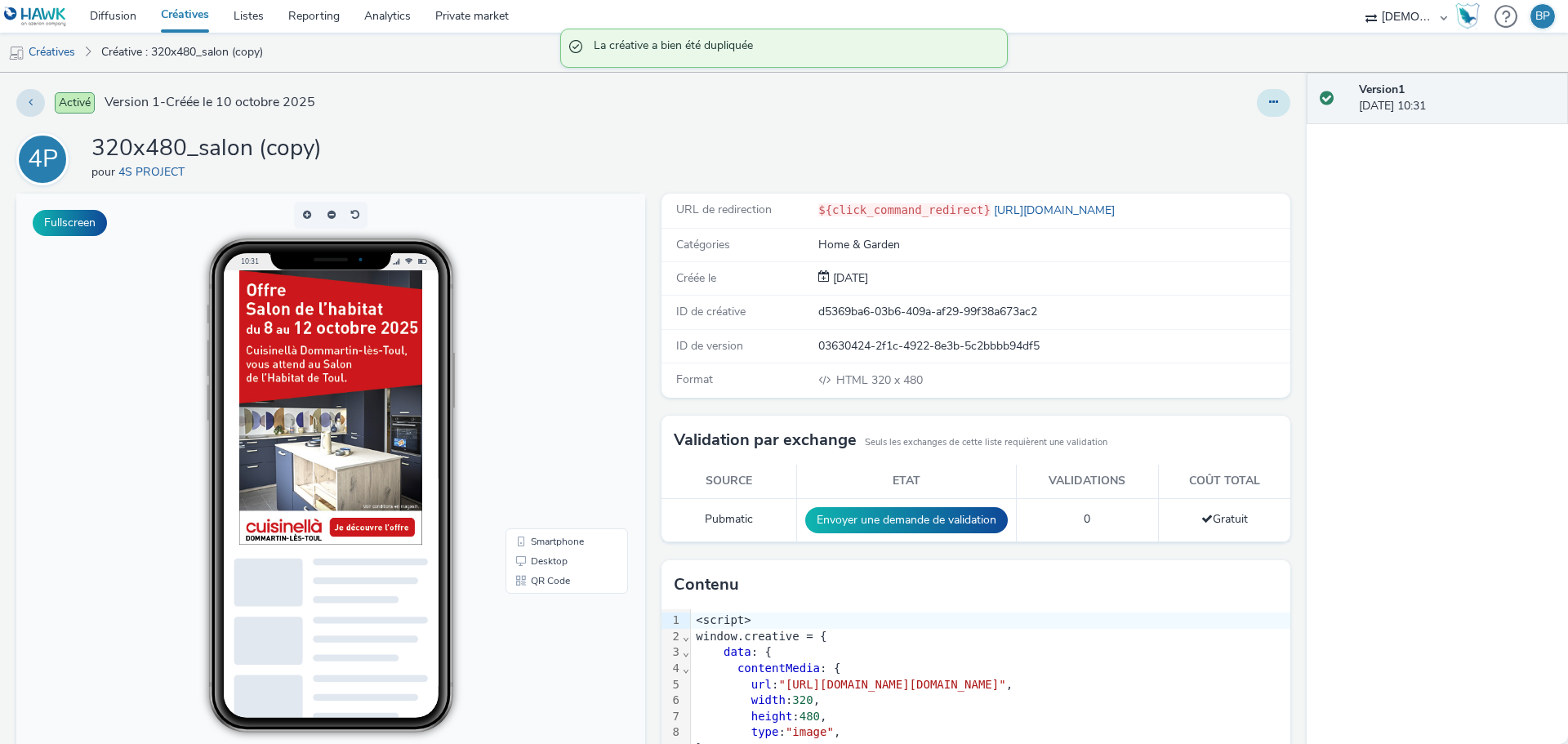
click at [1257, 99] on button at bounding box center [1273, 103] width 33 height 28
click at [1218, 132] on link "Modifier" at bounding box center [1229, 136] width 122 height 33
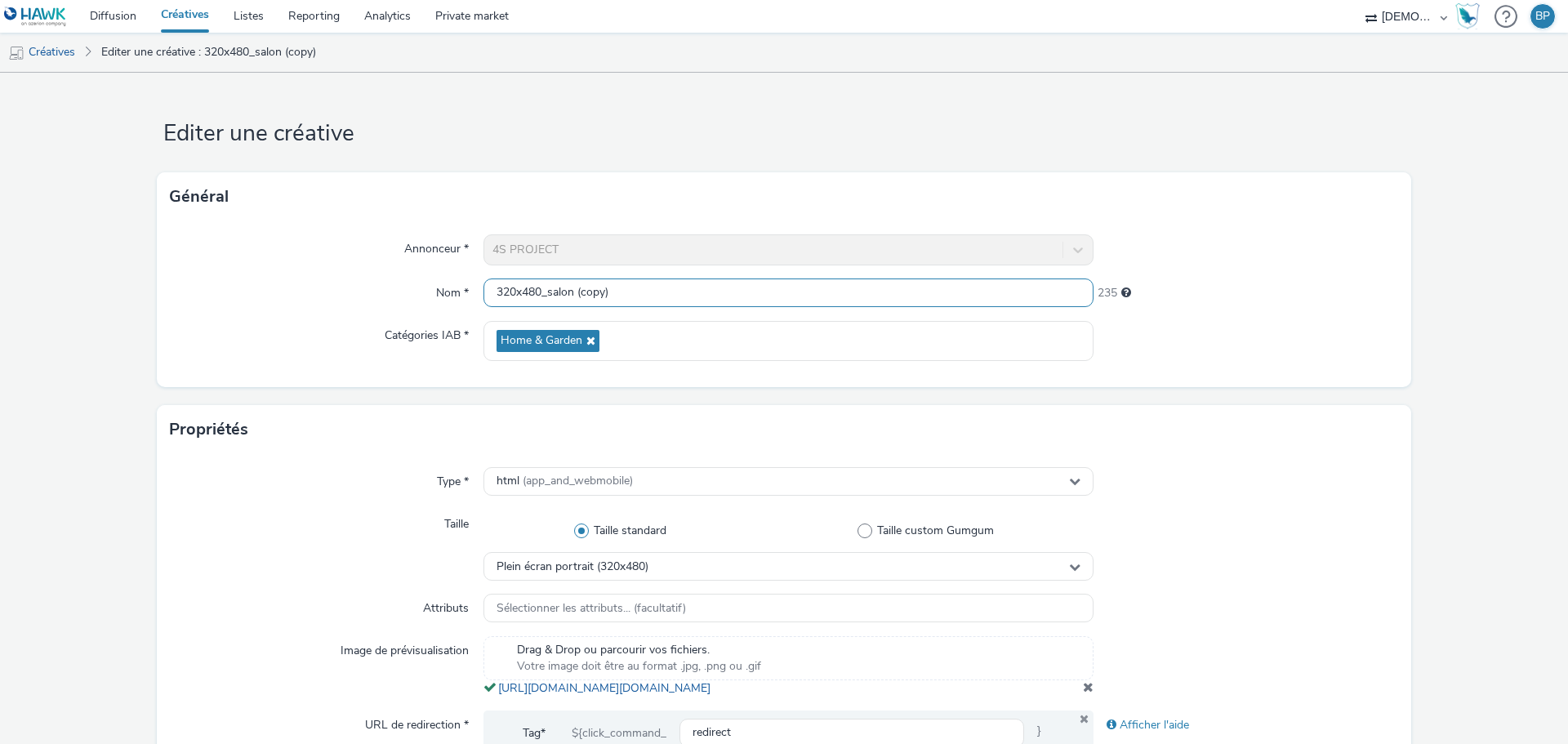
drag, startPoint x: 543, startPoint y: 287, endPoint x: 850, endPoint y: 277, distance: 307.2
click at [839, 286] on input "320x480_salon (copy)" at bounding box center [788, 293] width 610 height 29
type input "320x480_electromenager"
click at [1293, 215] on div "Général" at bounding box center [784, 197] width 1254 height 49
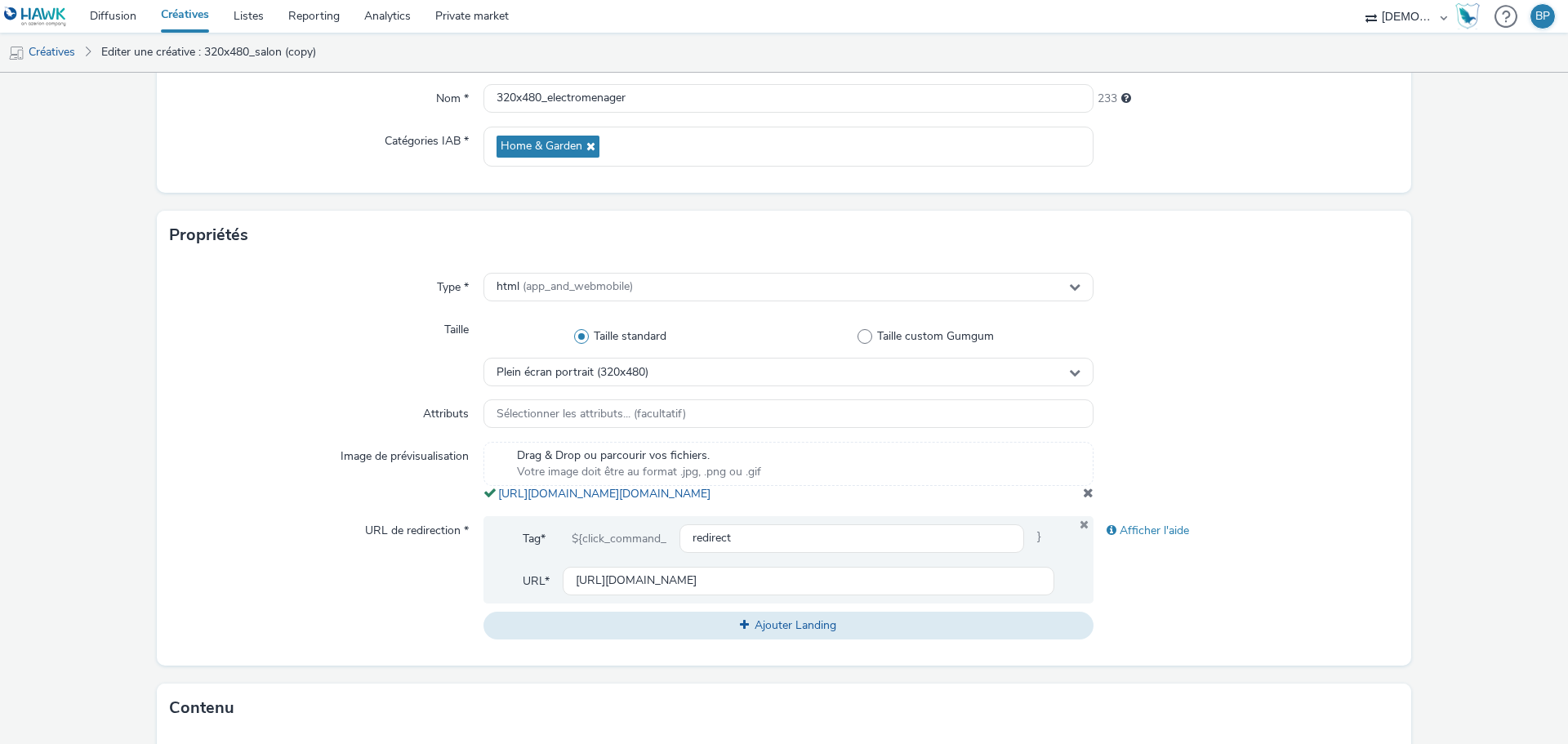
scroll to position [327, 0]
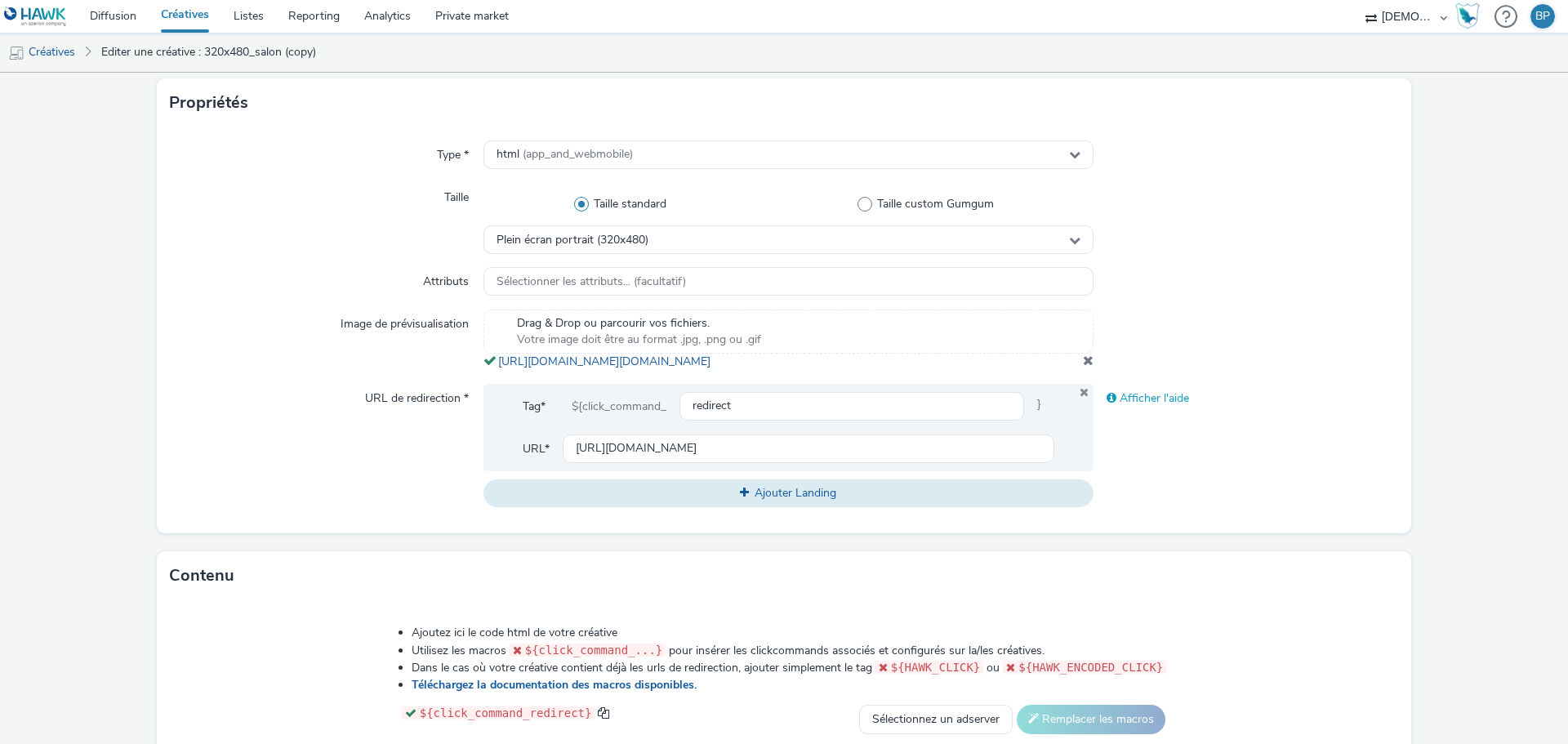
drag, startPoint x: 1078, startPoint y: 379, endPoint x: 1311, endPoint y: 380, distance: 233.0
click at [1083, 366] on span at bounding box center [1088, 360] width 11 height 13
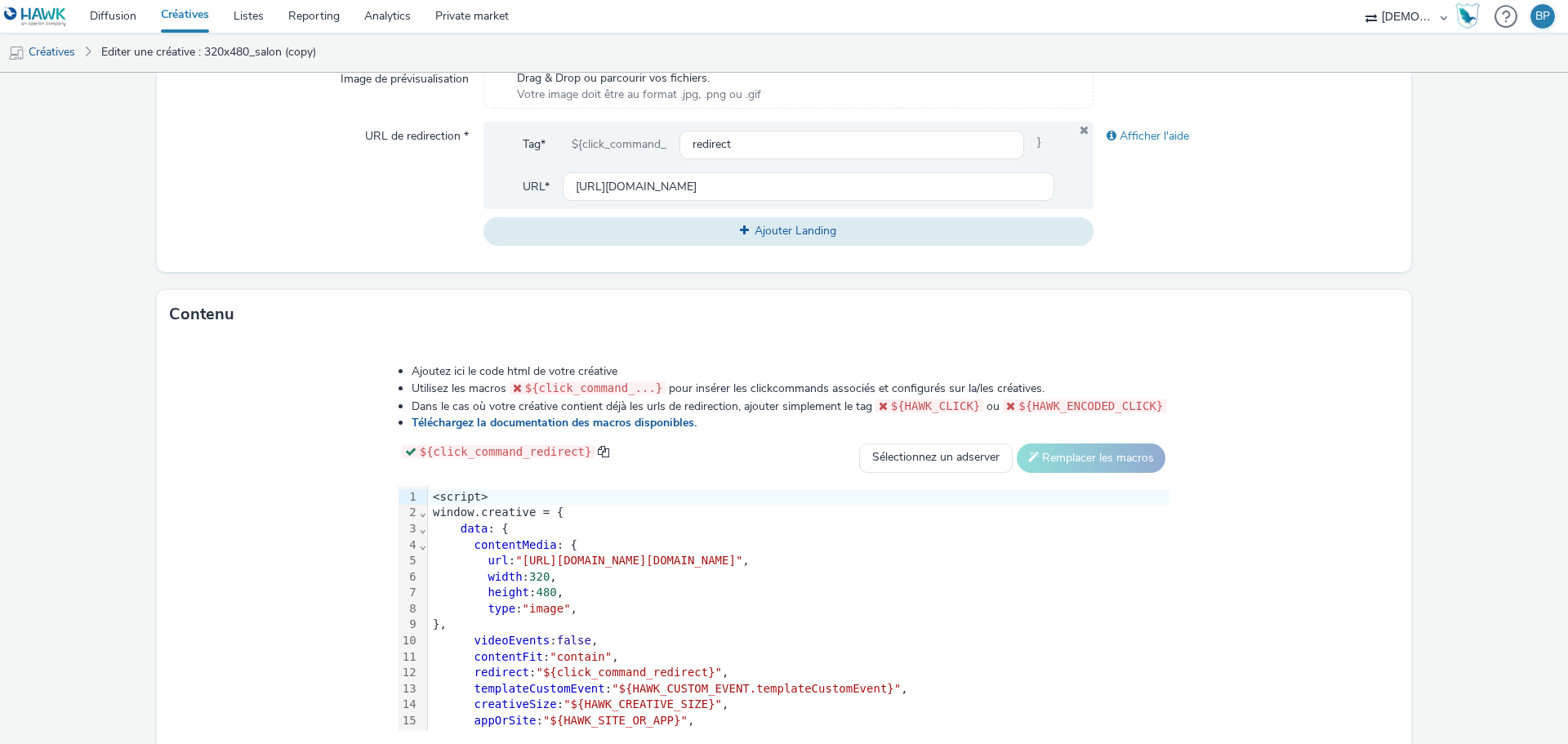
scroll to position [668, 0]
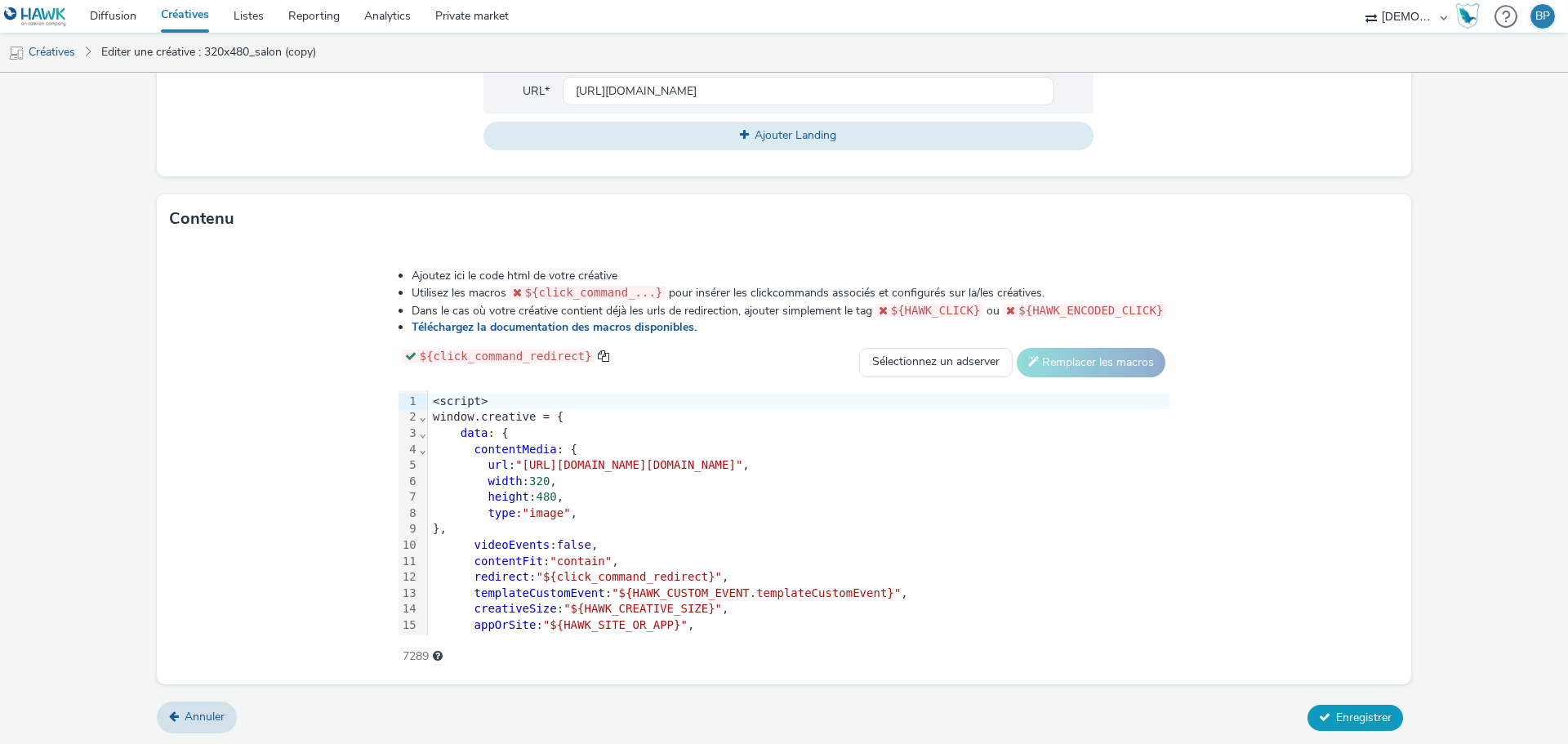
click at [1336, 717] on span "Enregistrer" at bounding box center [1364, 718] width 55 height 15
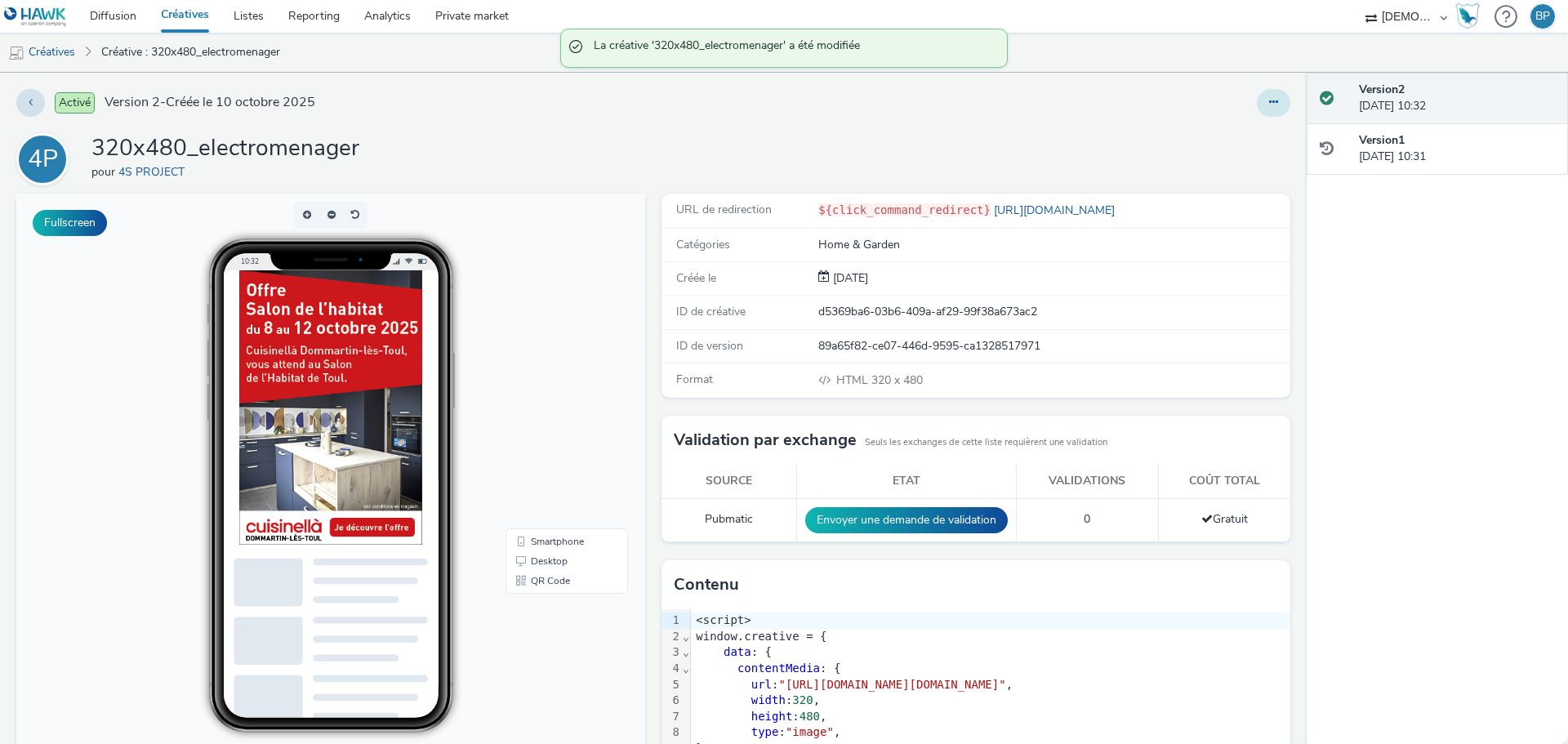
click at [1269, 98] on button at bounding box center [1273, 103] width 33 height 28
click at [1222, 137] on link "Modifier" at bounding box center [1229, 136] width 122 height 33
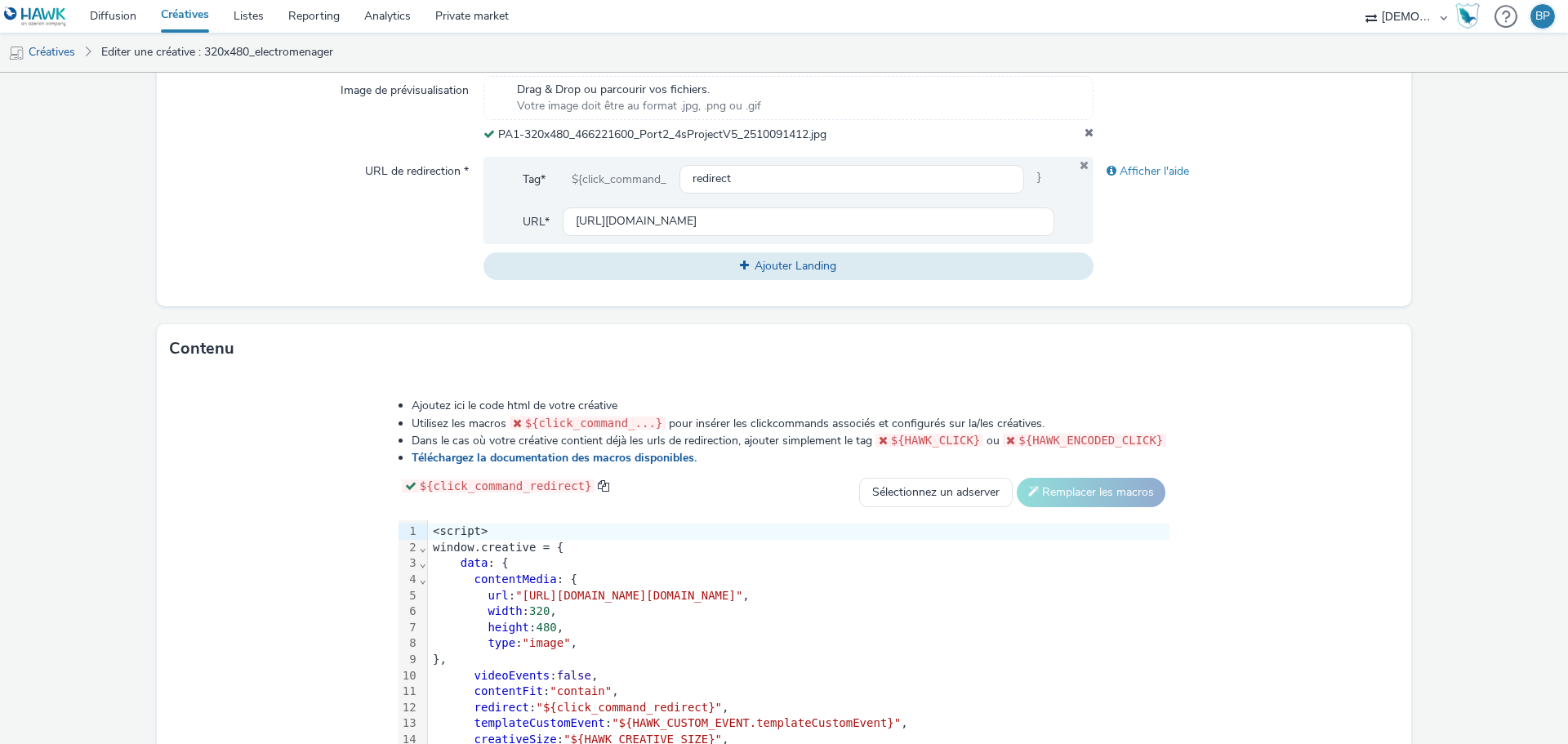
scroll to position [691, 0]
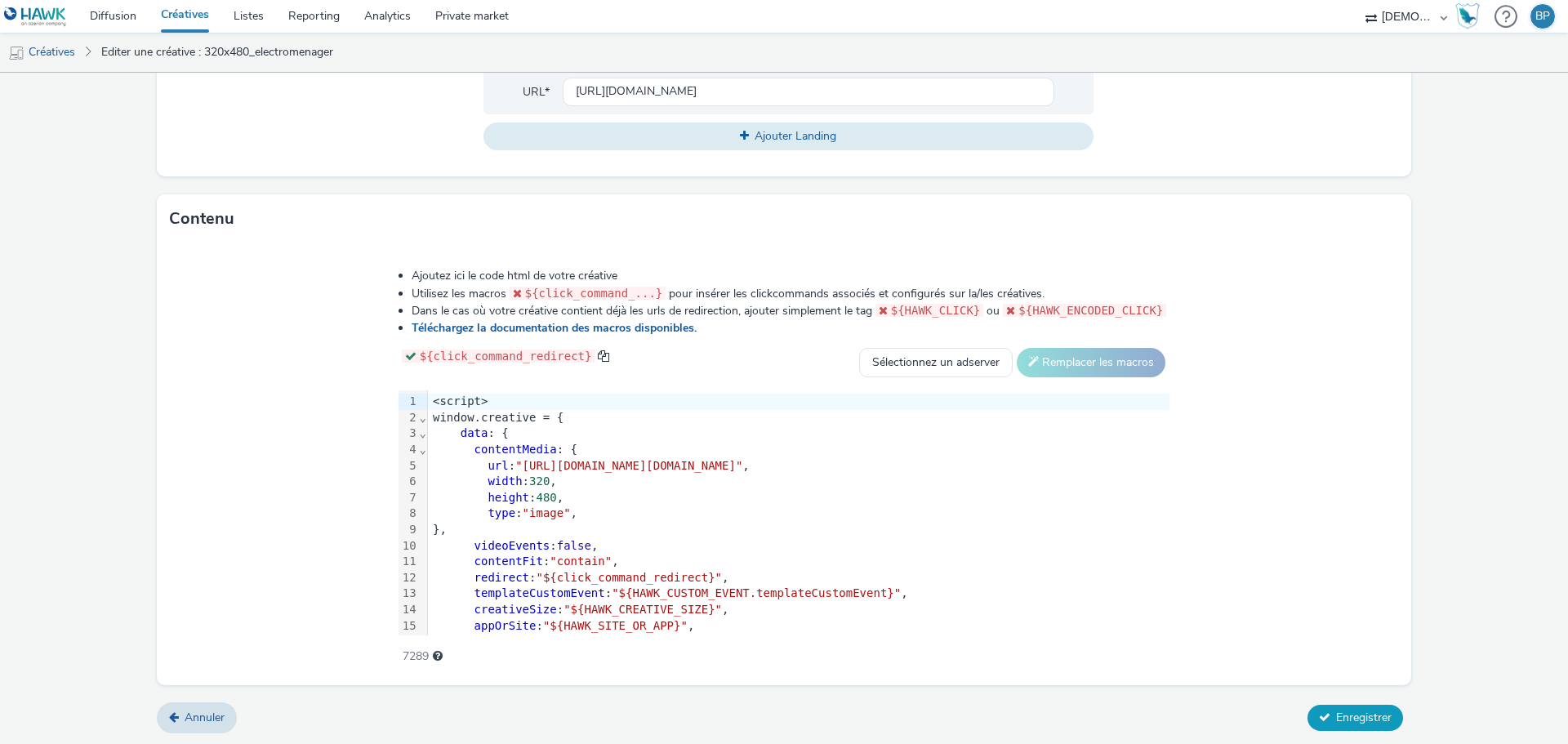
click at [1348, 713] on span "Enregistrer" at bounding box center [1364, 718] width 55 height 15
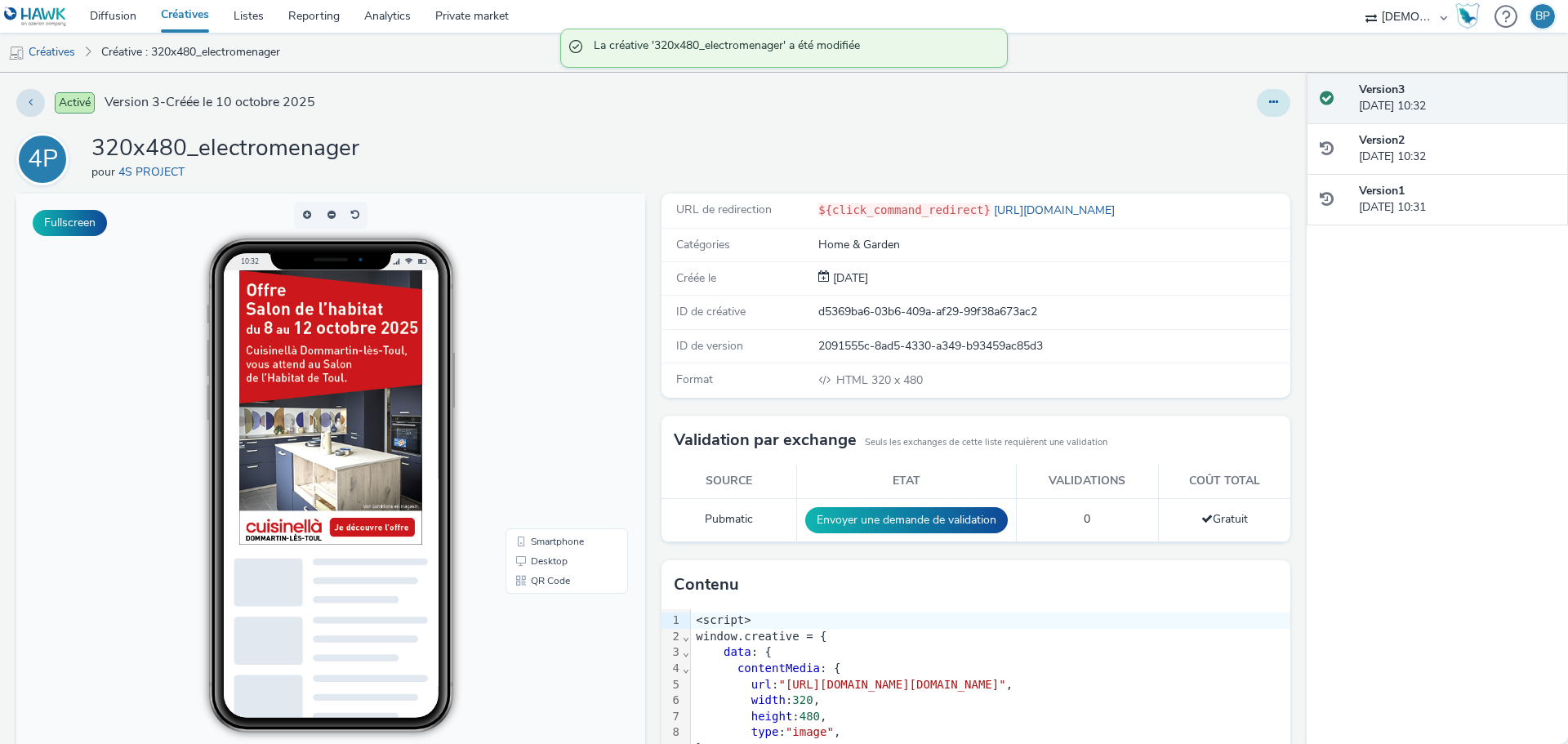
click at [1271, 93] on button at bounding box center [1273, 103] width 33 height 28
click at [1226, 138] on link "Modifier" at bounding box center [1229, 136] width 122 height 33
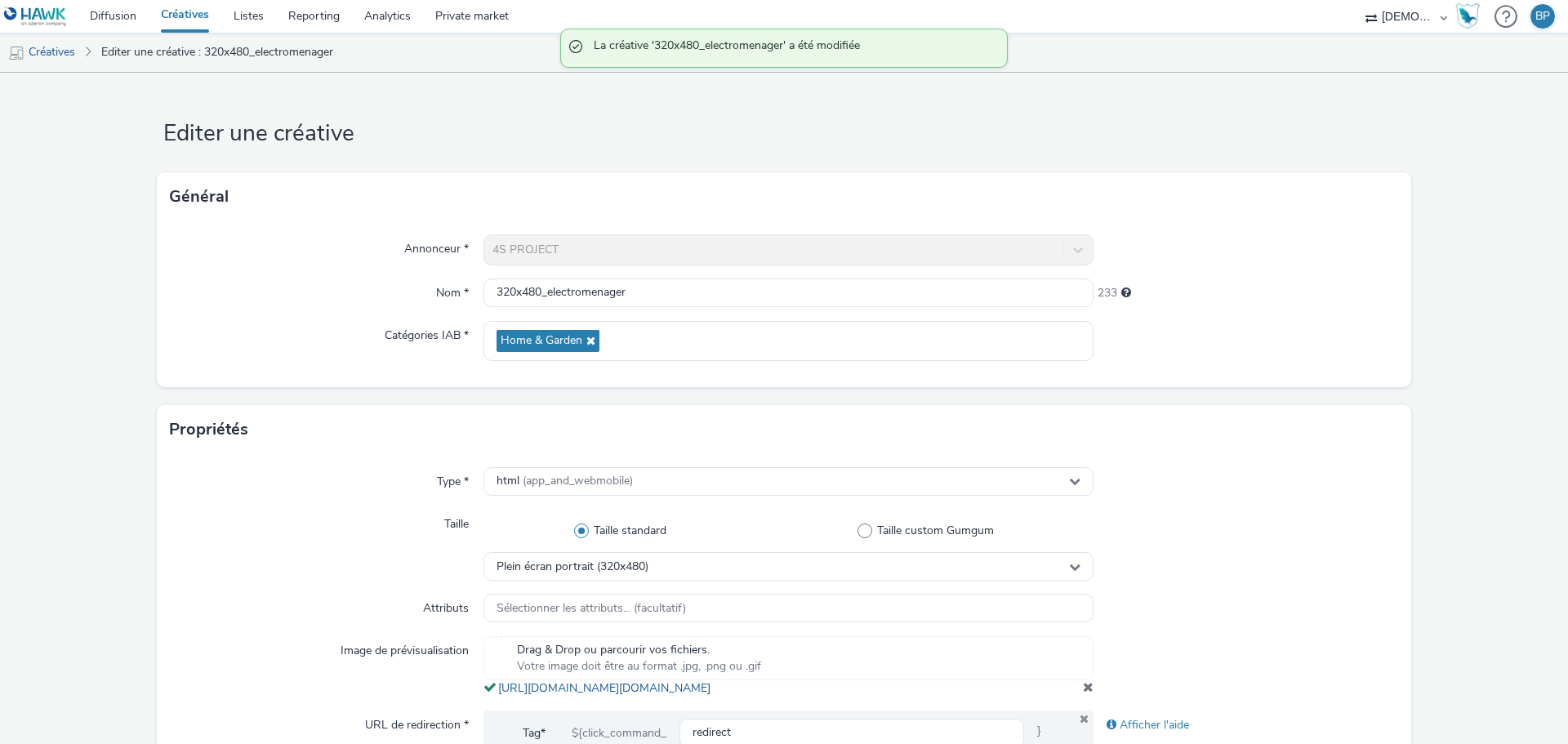
scroll to position [490, 0]
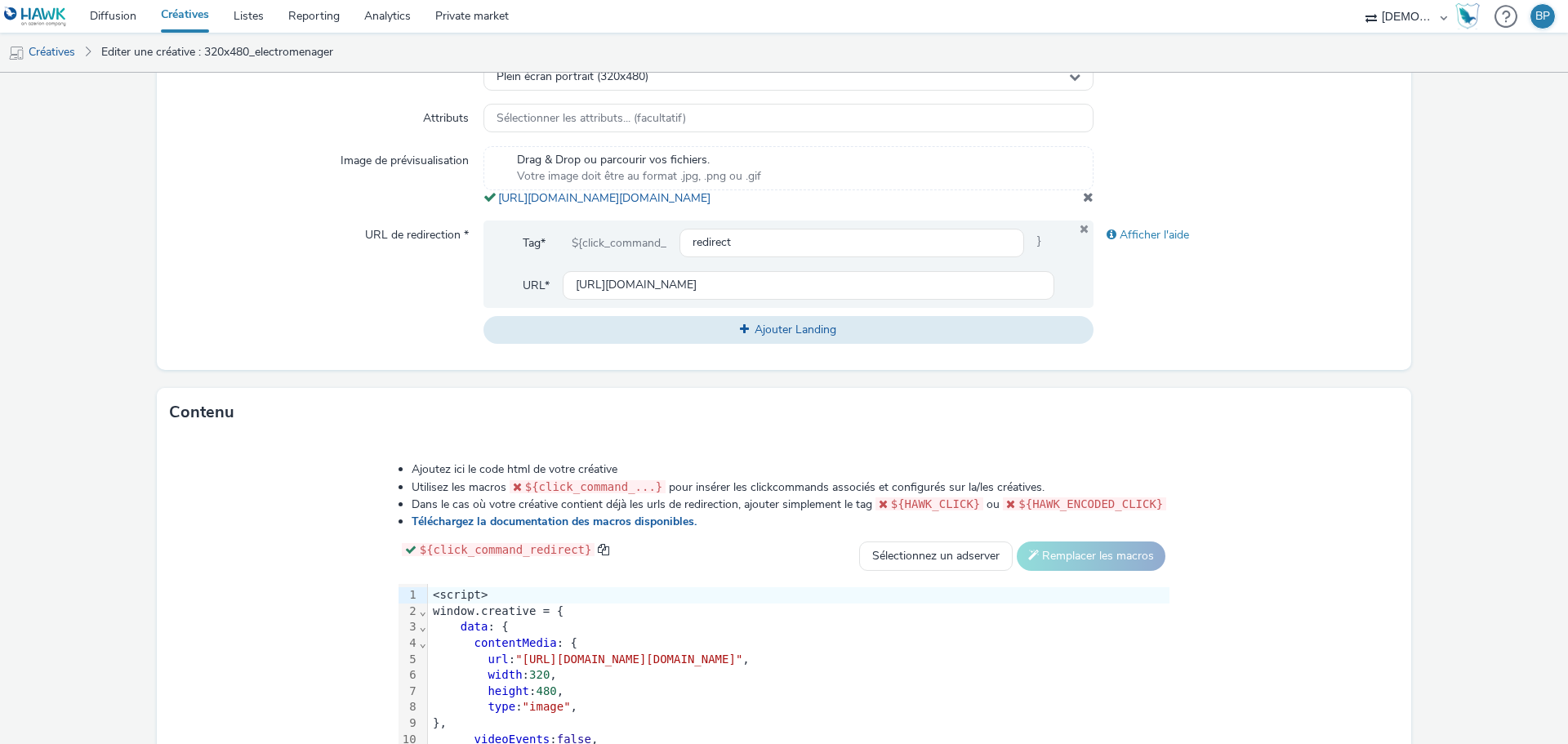
copy span "[URL][DOMAIN_NAME][DOMAIN_NAME]"
drag, startPoint x: 863, startPoint y: 218, endPoint x: 488, endPoint y: 195, distance: 375.7
click at [488, 195] on div "Drag & Drop ou parcourir vos fichiers. Votre image doit être au format .jpg, .p…" at bounding box center [788, 176] width 610 height 60
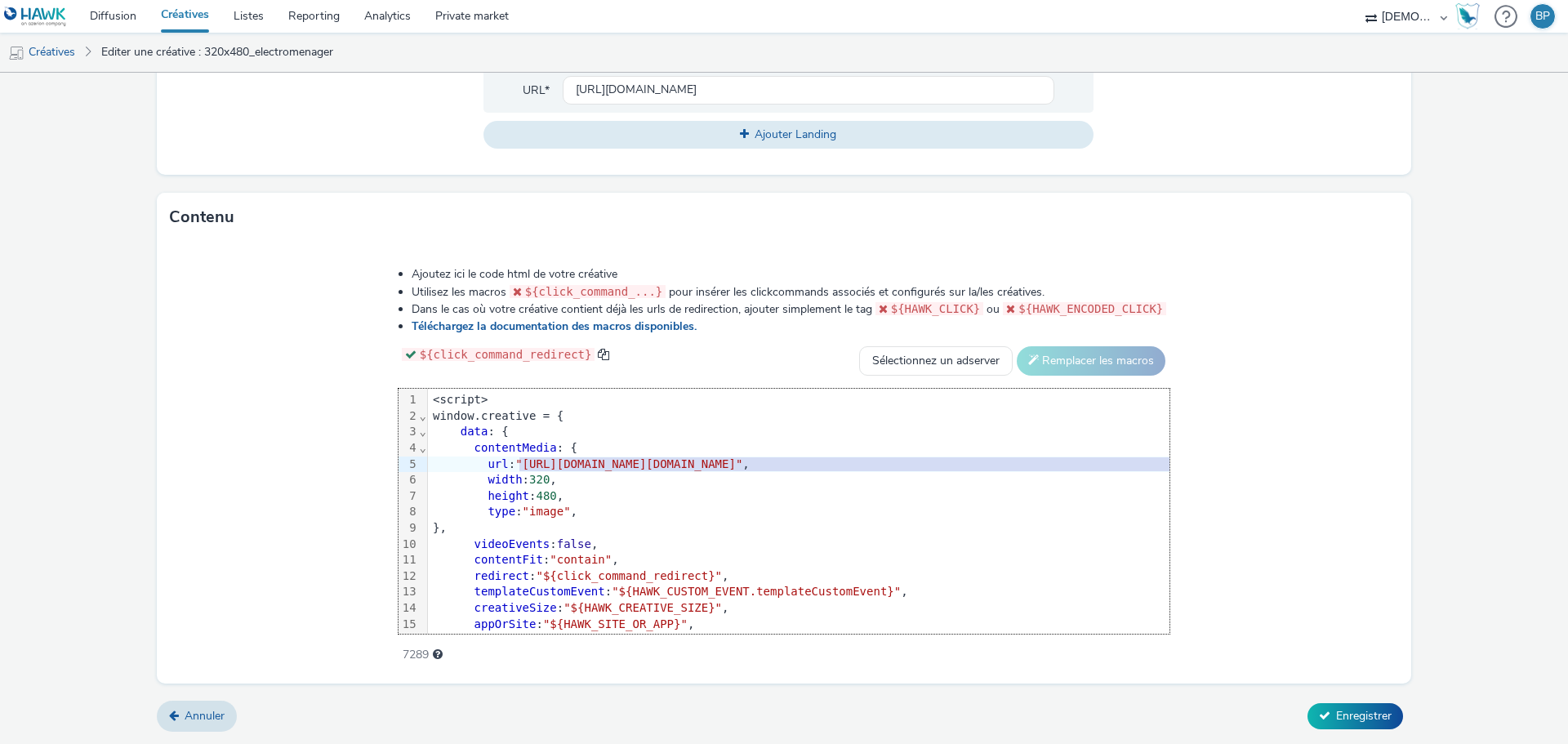
scroll to position [0, 46]
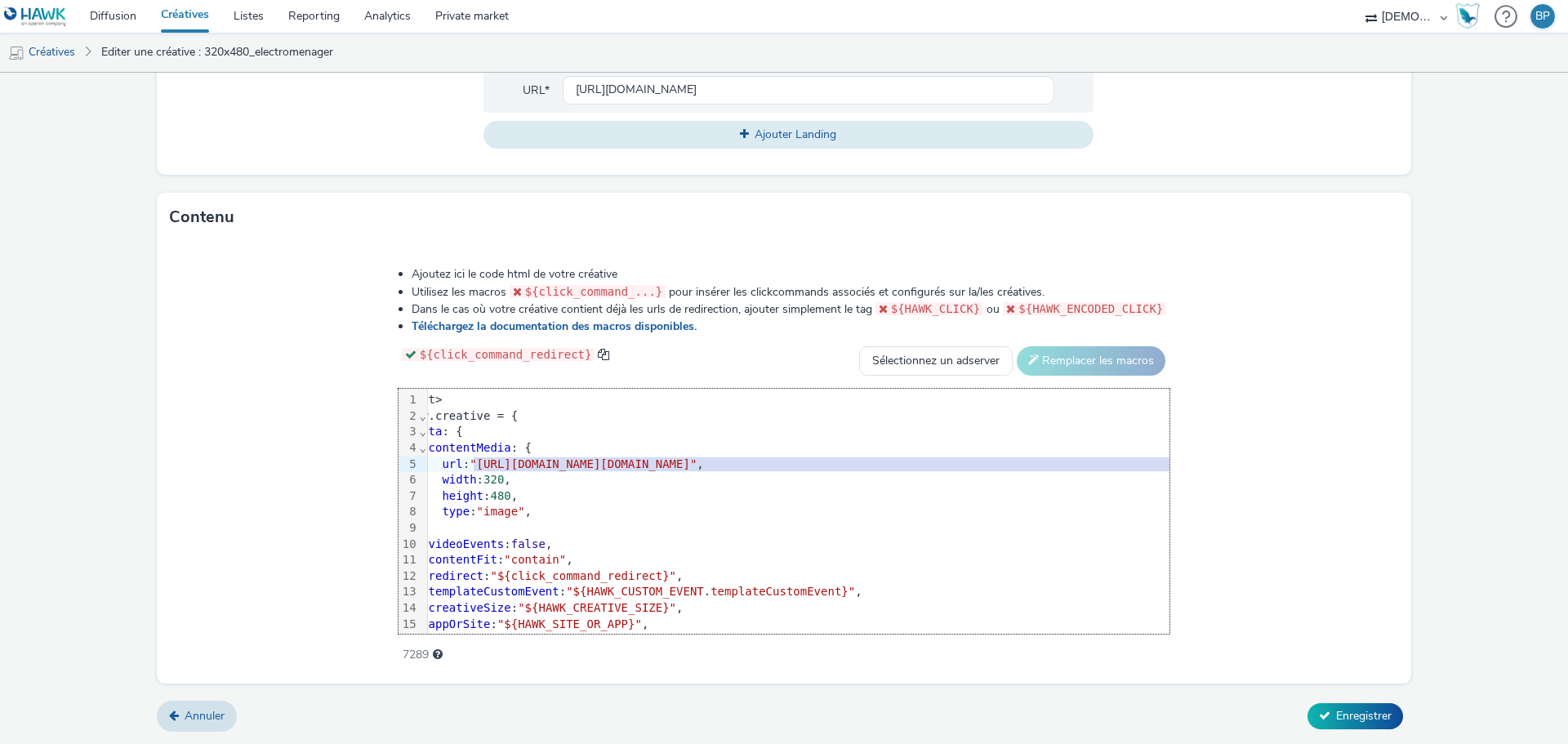
drag, startPoint x: 347, startPoint y: 462, endPoint x: 1304, endPoint y: 462, distance: 957.0
click at [696, 462] on span ""[URL][DOMAIN_NAME][DOMAIN_NAME]"" at bounding box center [583, 463] width 227 height 13
